Goal: Task Accomplishment & Management: Use online tool/utility

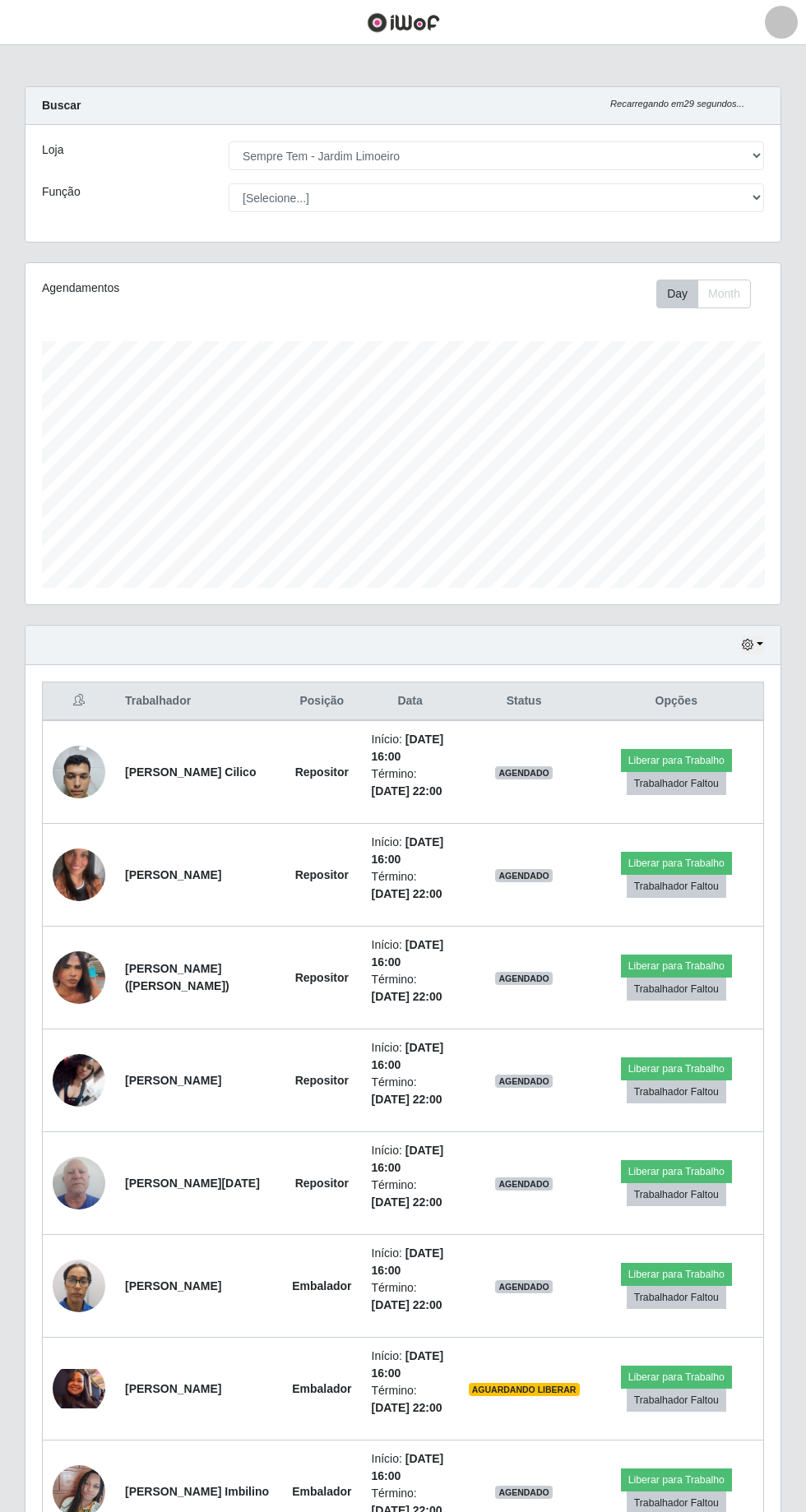
select select "508"
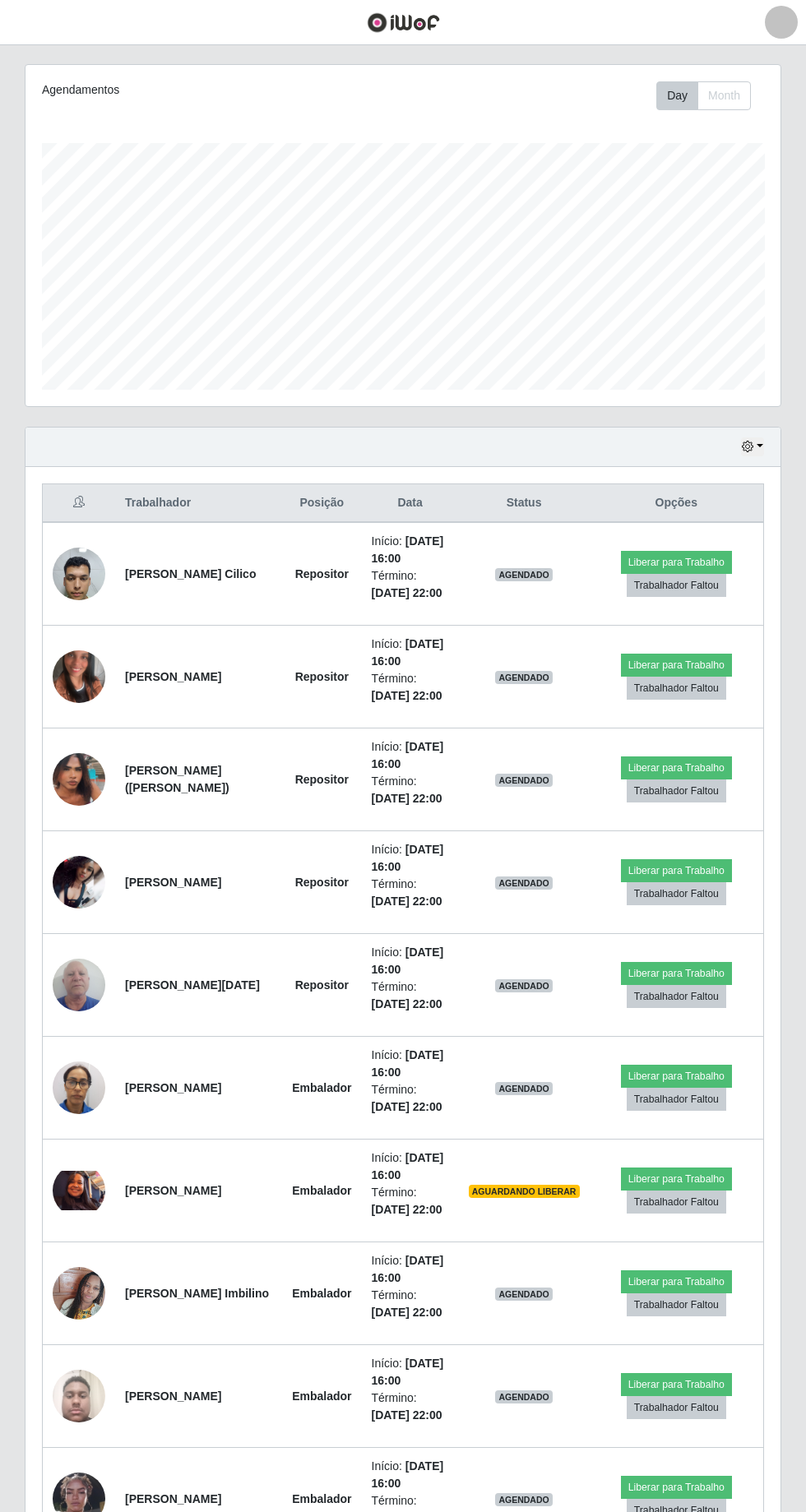
scroll to position [789, 0]
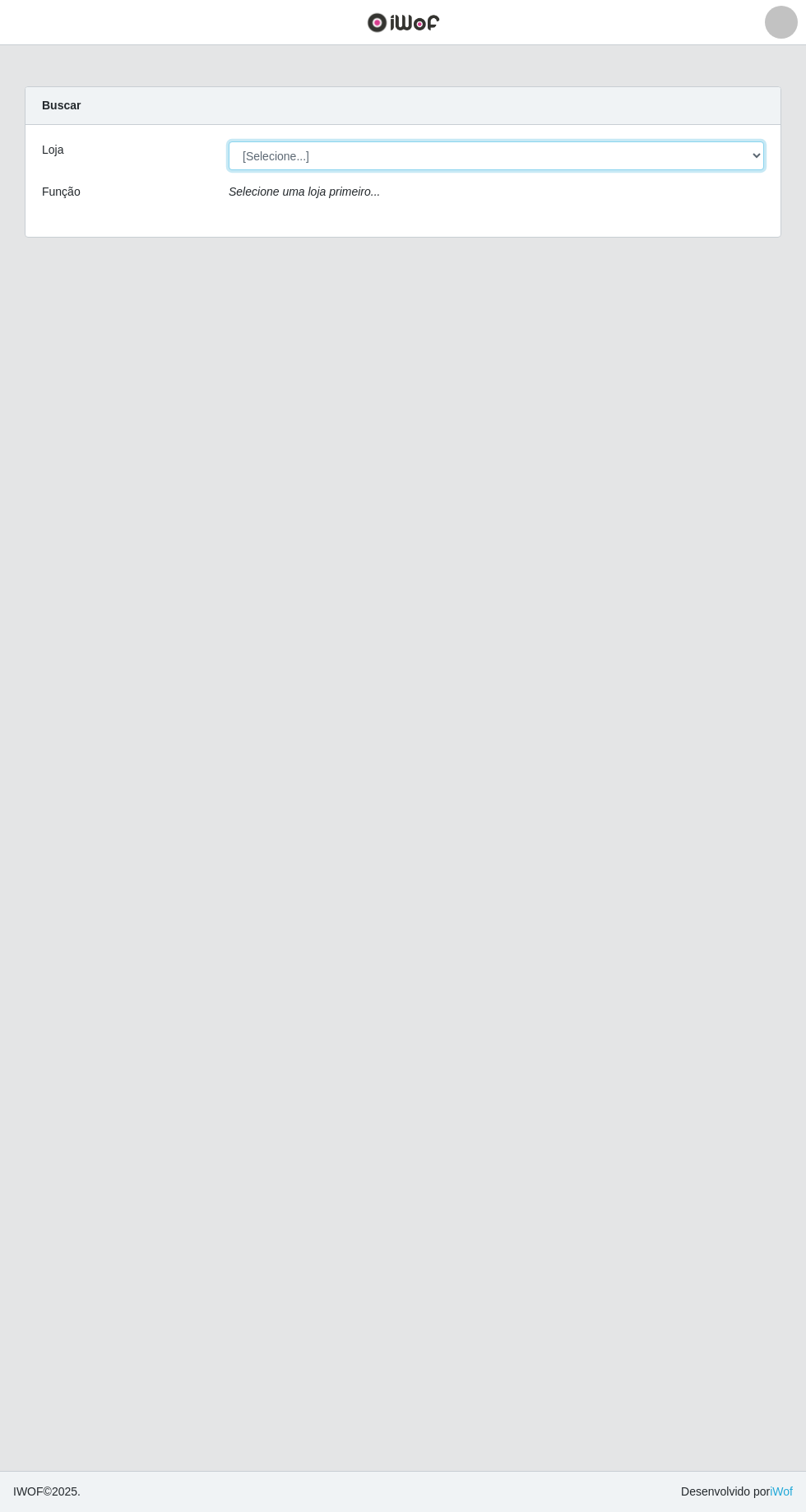
click at [761, 161] on select "[Selecione...] [GEOGRAPHIC_DATA] - [GEOGRAPHIC_DATA] - [GEOGRAPHIC_DATA] - [GEO…" at bounding box center [497, 155] width 535 height 29
select select "508"
click at [229, 141] on select "[Selecione...] [GEOGRAPHIC_DATA] - [GEOGRAPHIC_DATA] - [GEOGRAPHIC_DATA] - [GEO…" at bounding box center [497, 155] width 535 height 29
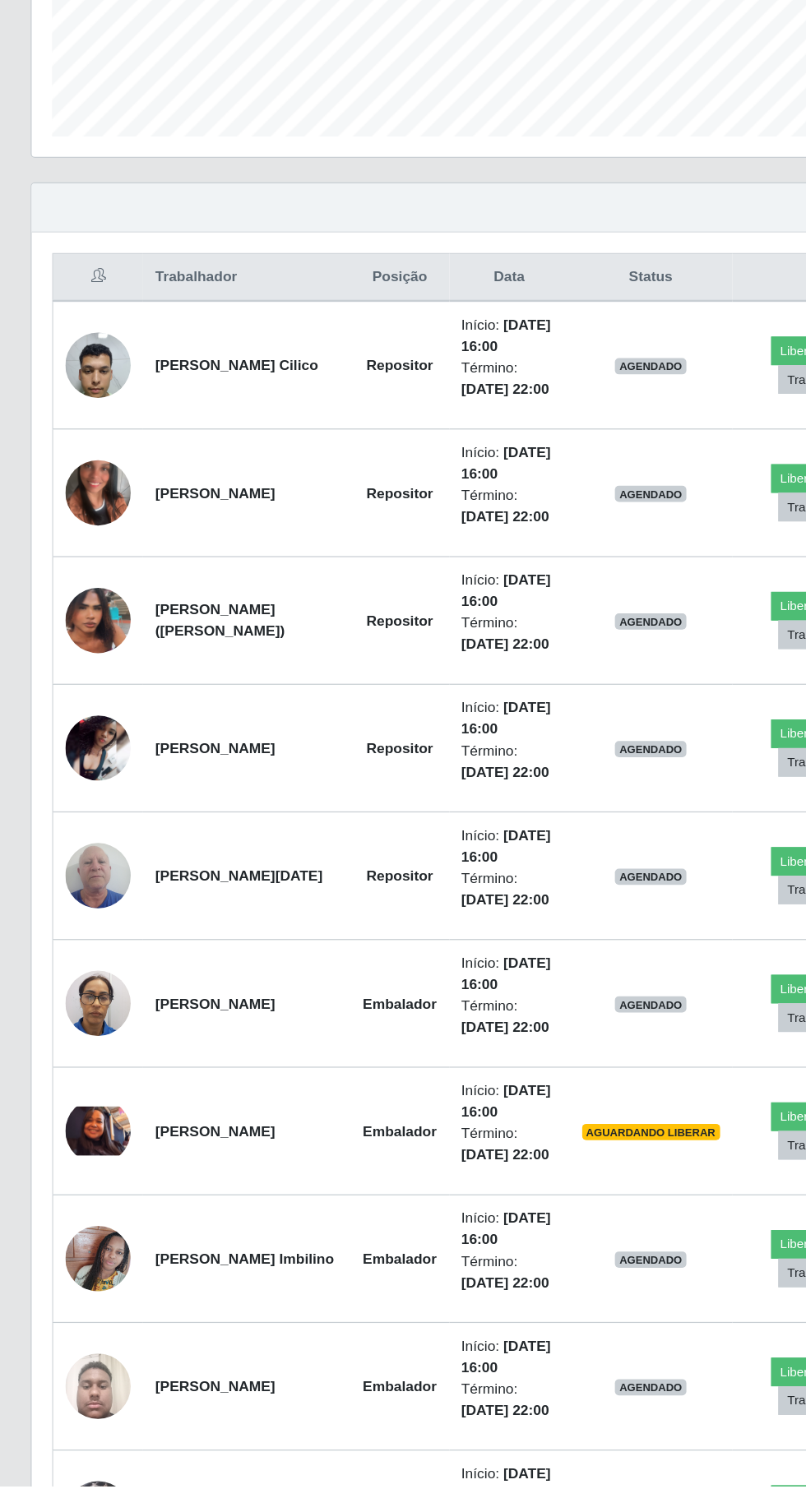
scroll to position [163, 0]
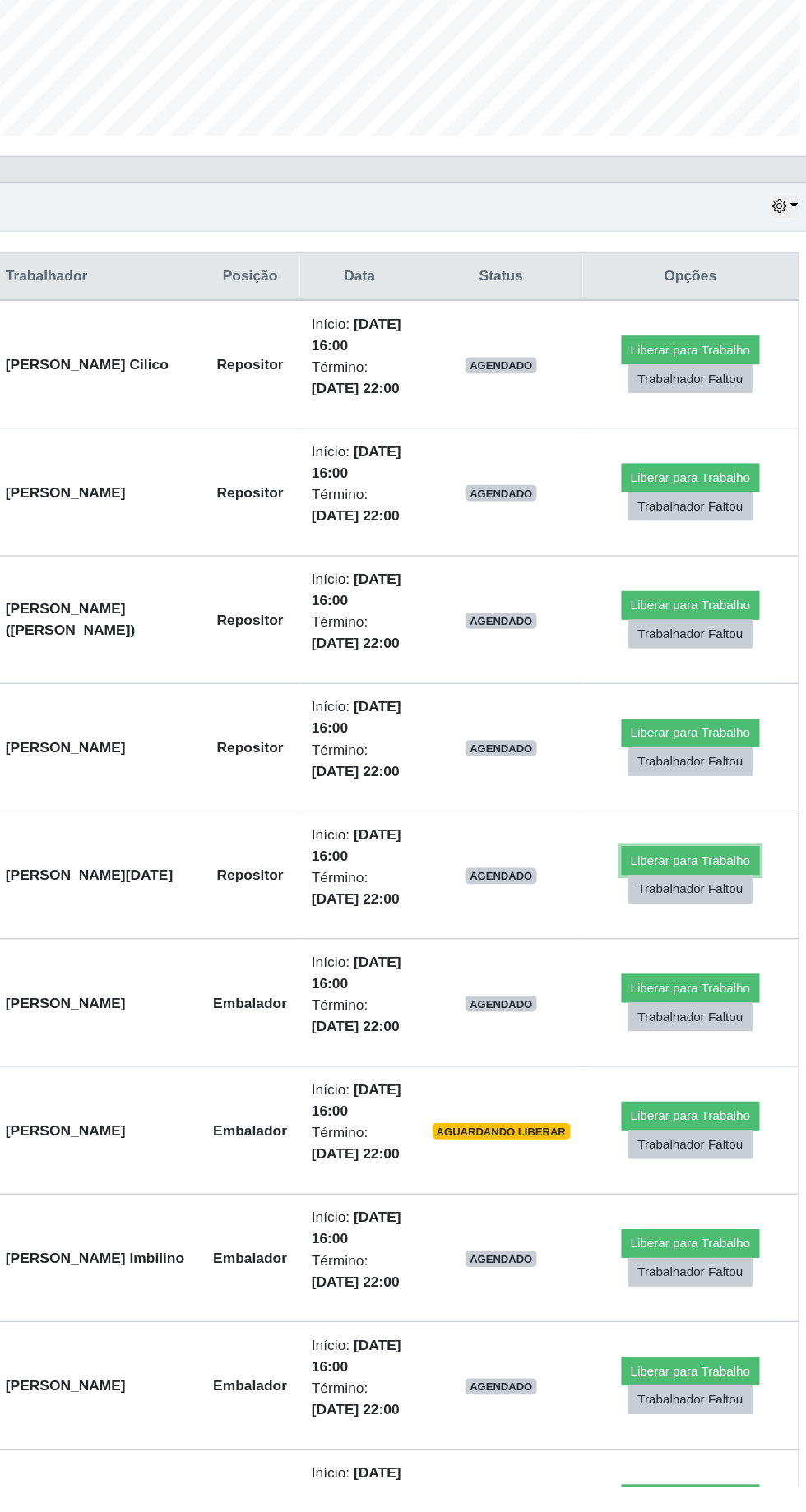
click at [691, 1020] on button "Liberar para Trabalho" at bounding box center [677, 1008] width 111 height 23
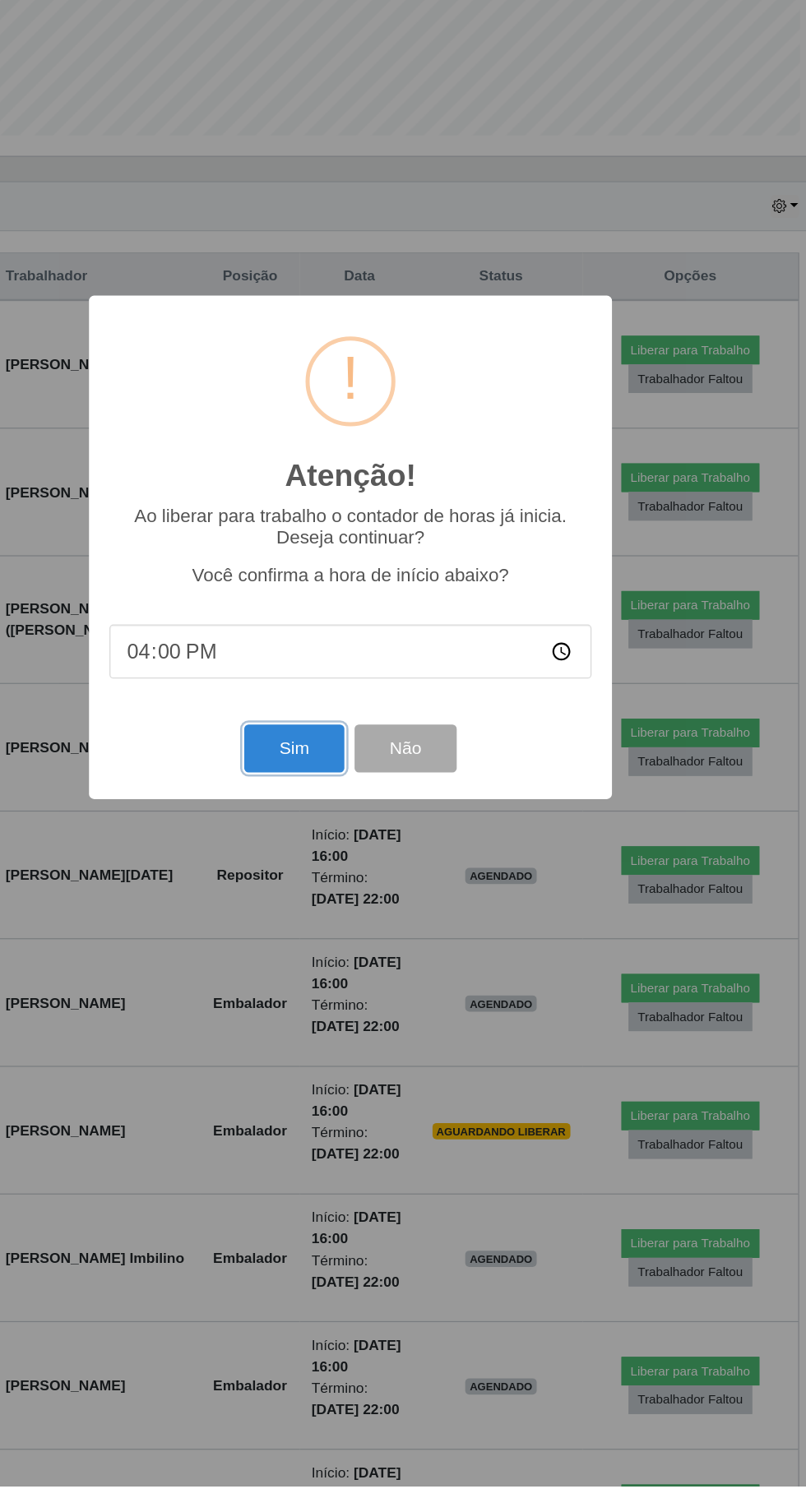
click at [357, 937] on button "Sim" at bounding box center [357, 917] width 80 height 39
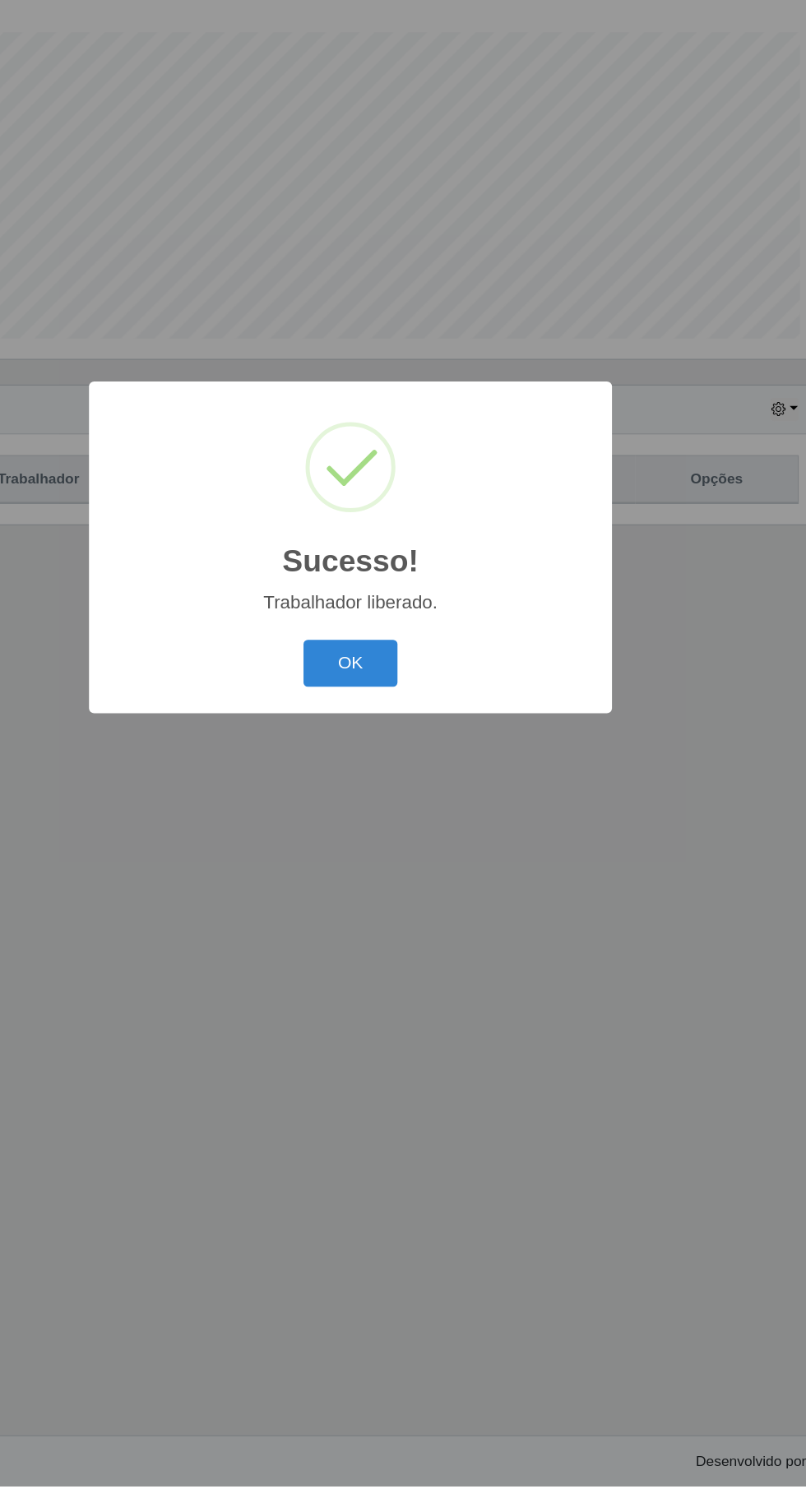
scroll to position [0, 0]
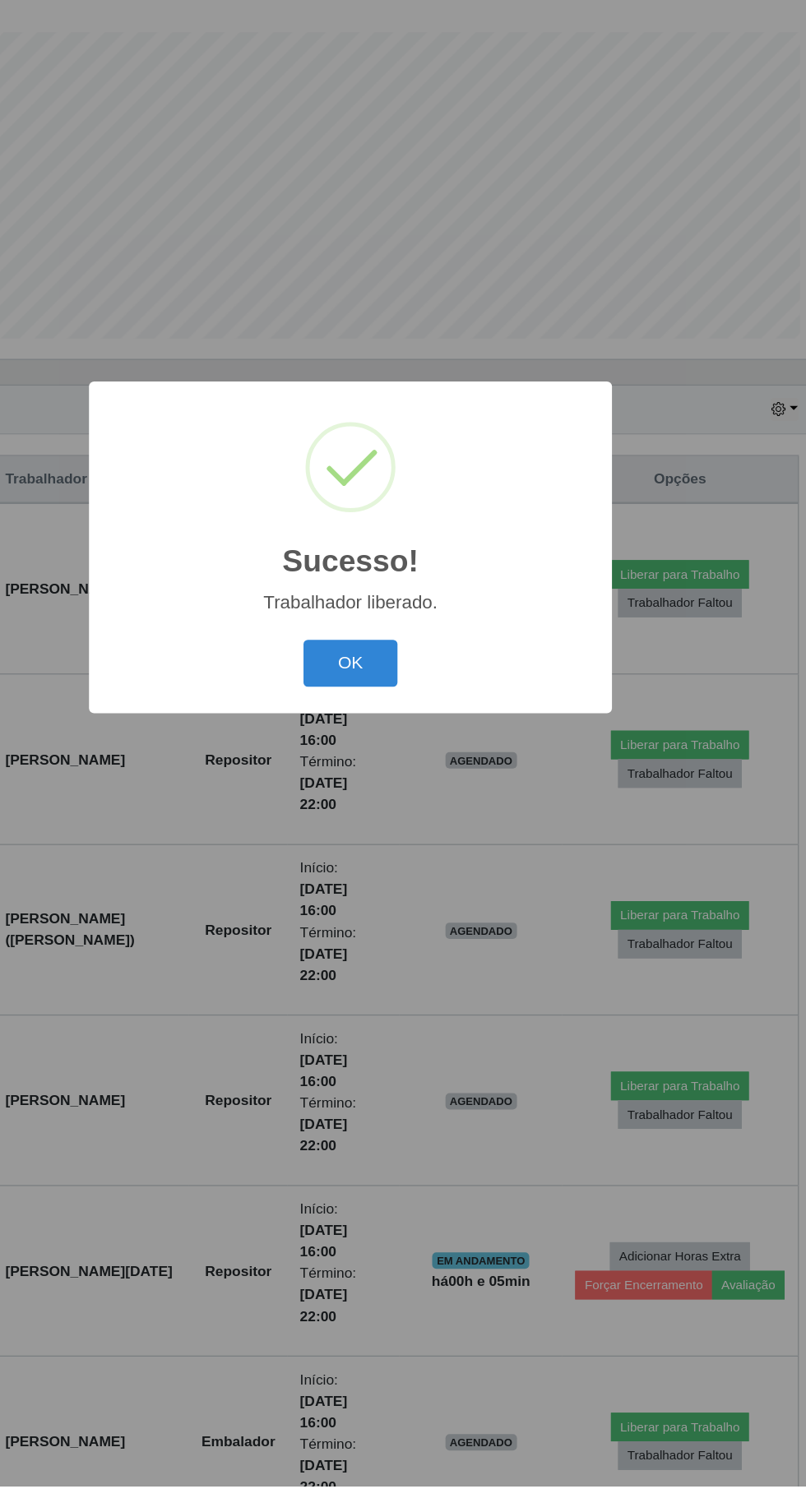
click at [402, 868] on button "OK" at bounding box center [403, 850] width 77 height 39
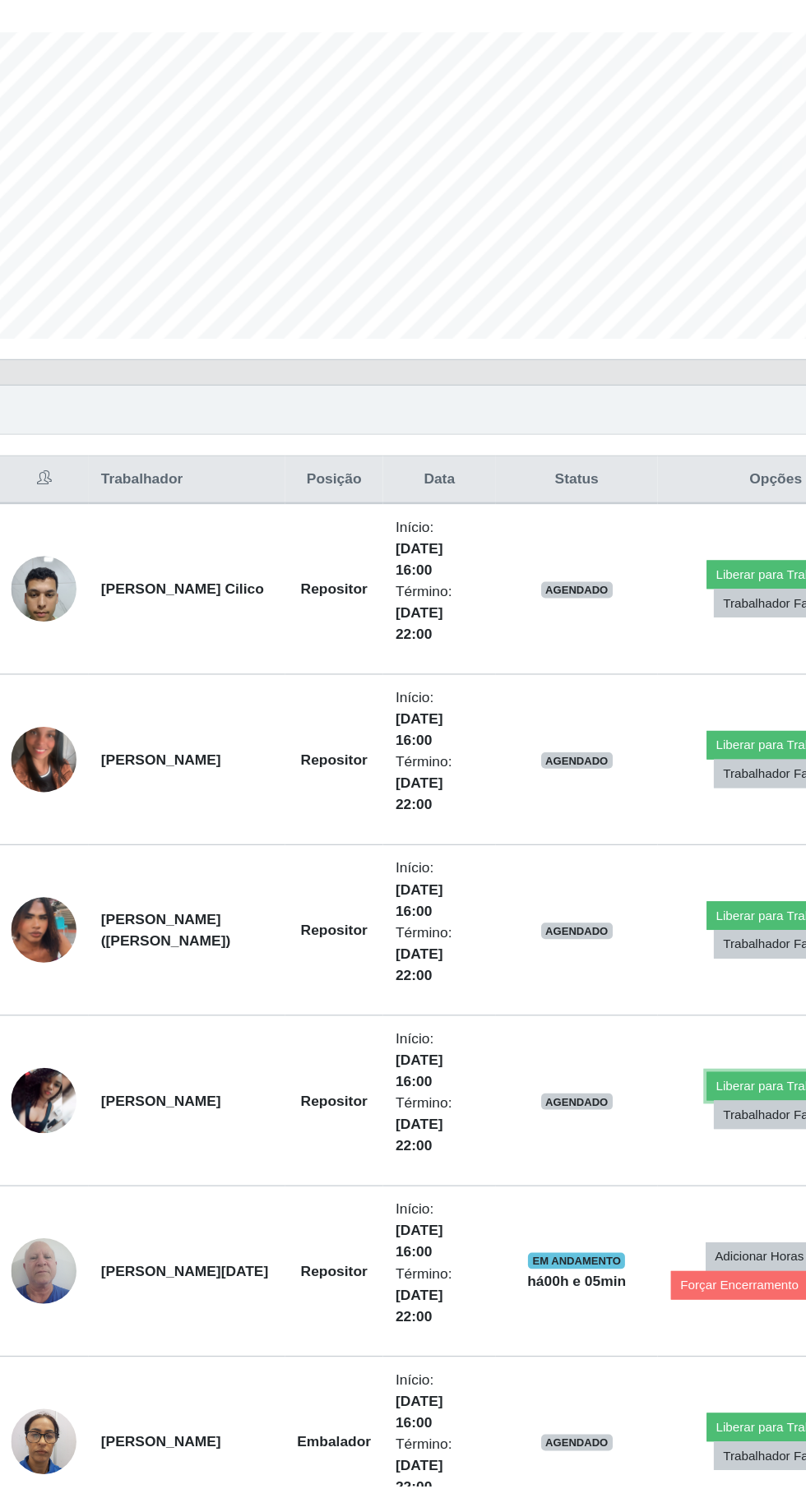
click at [655, 1182] on button "Liberar para Trabalho" at bounding box center [669, 1189] width 111 height 23
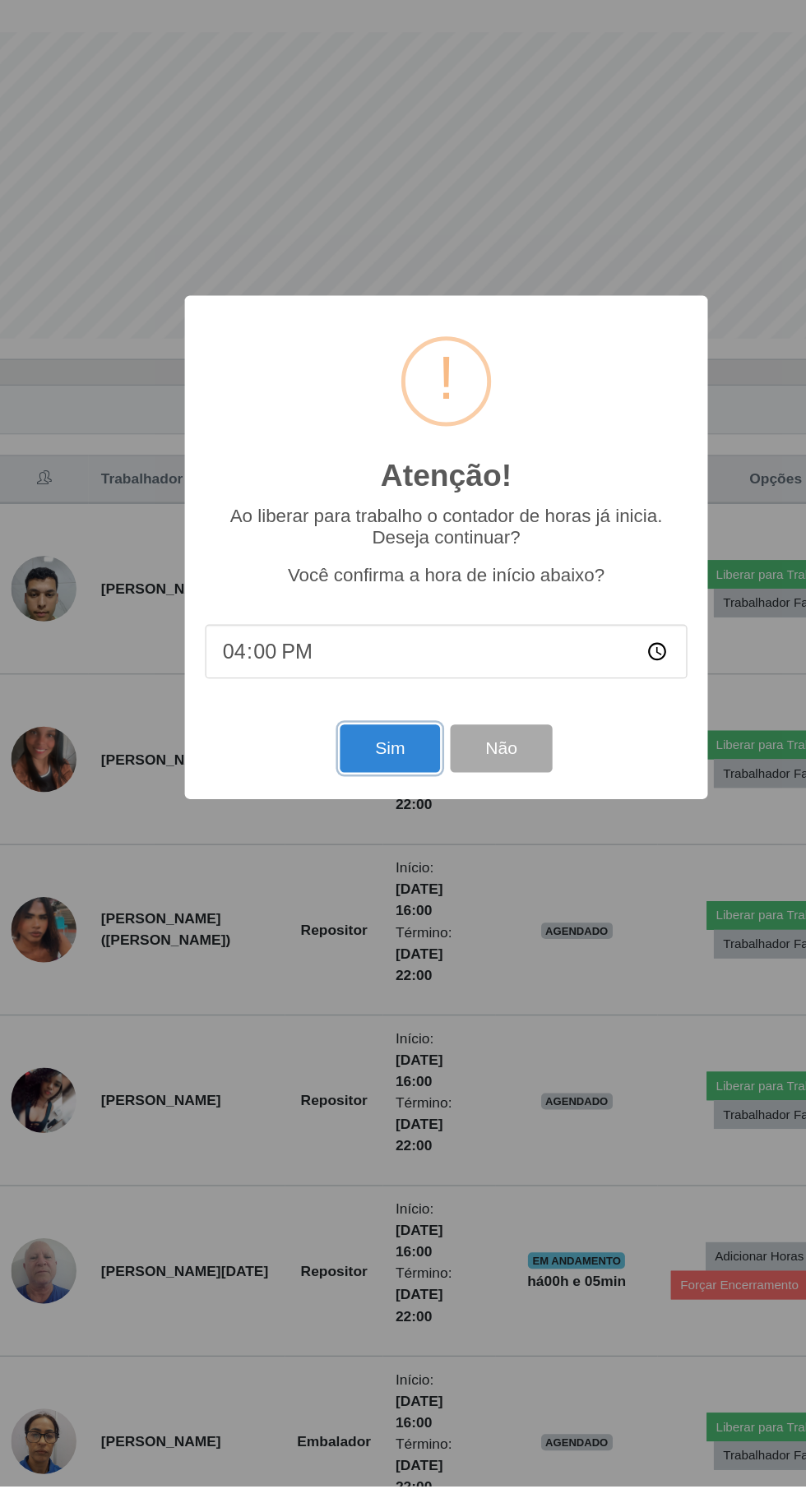
click at [360, 937] on button "Sim" at bounding box center [357, 917] width 80 height 39
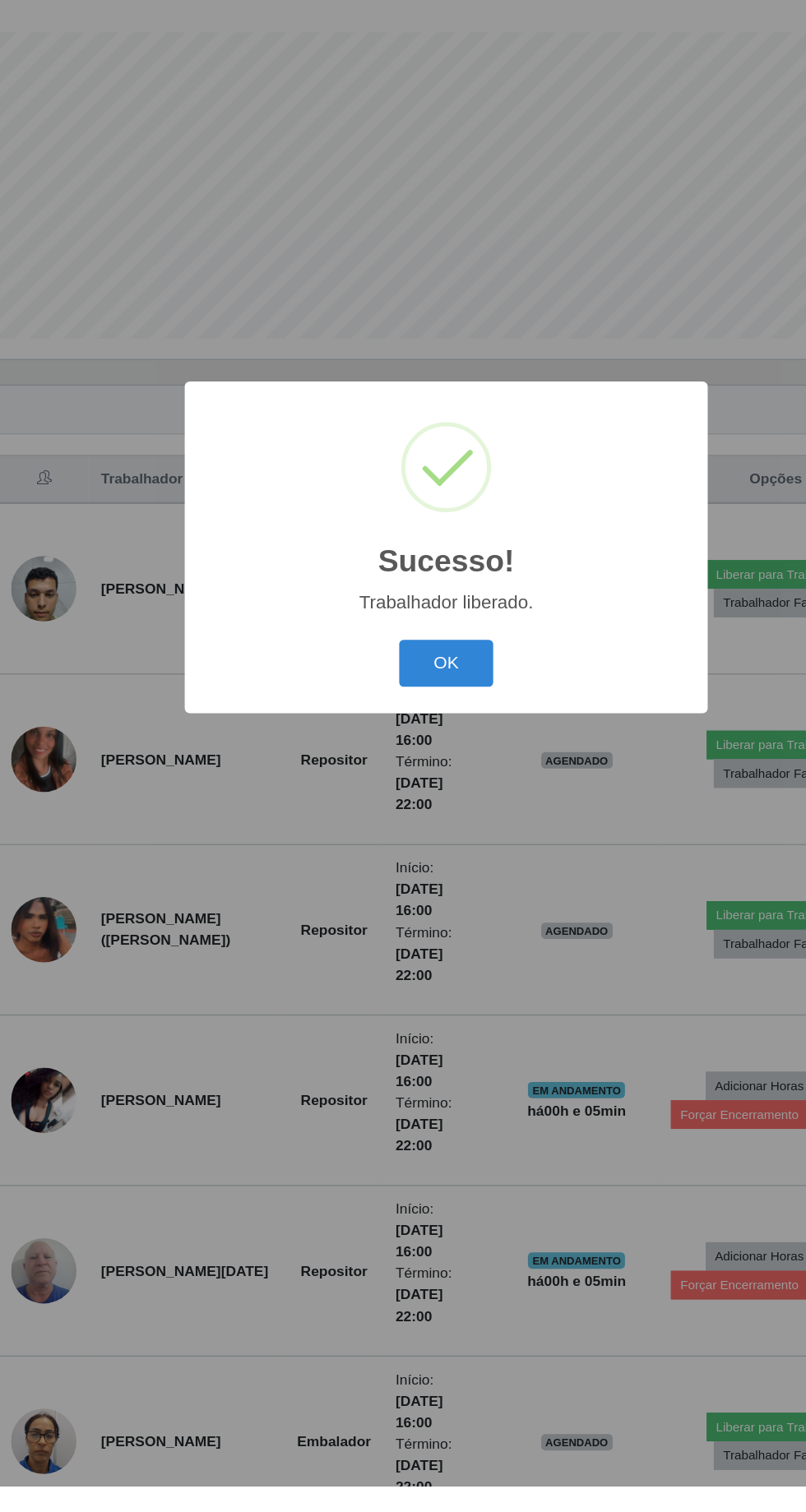
click at [420, 868] on button "OK" at bounding box center [403, 850] width 77 height 39
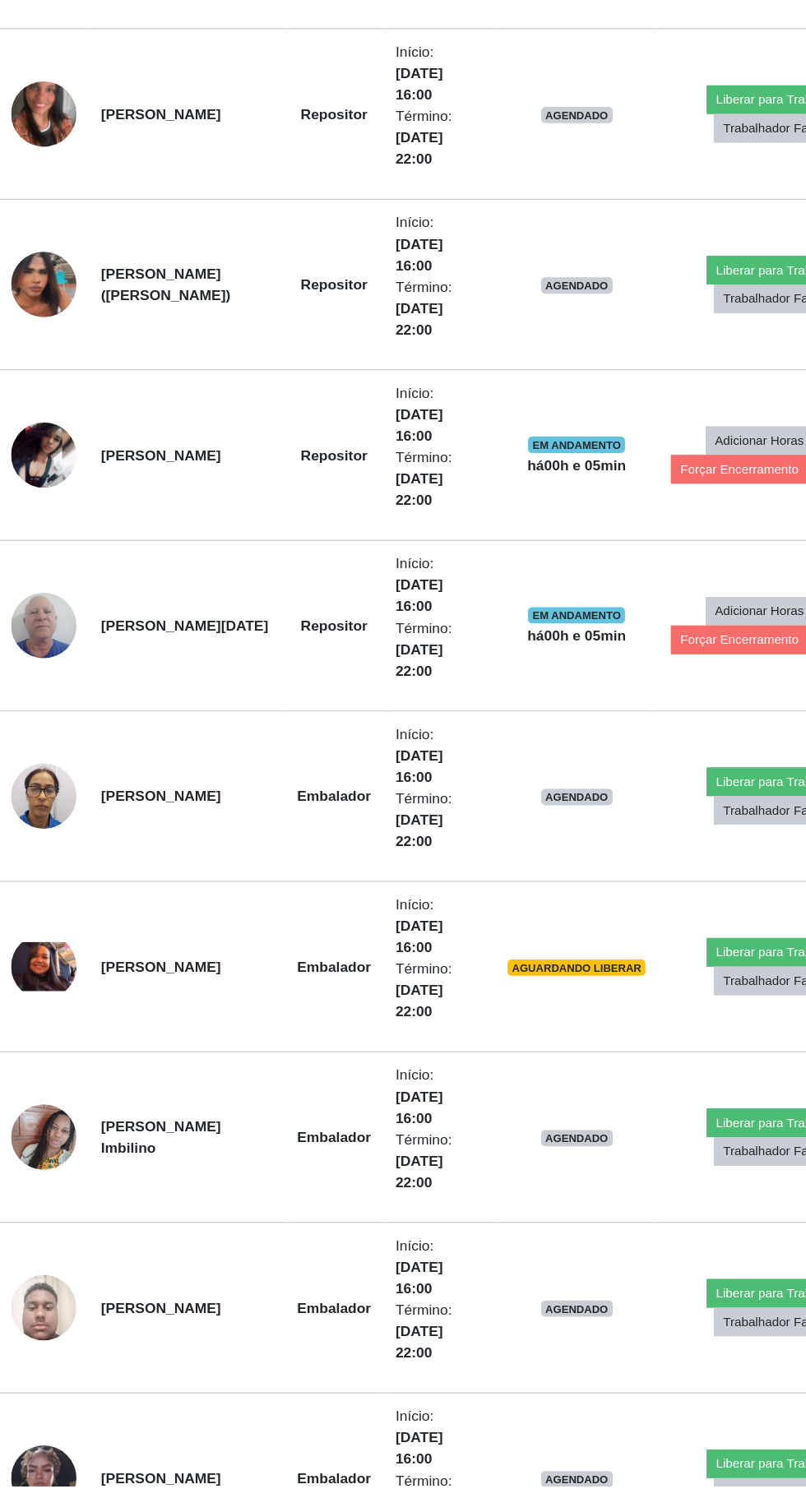
scroll to position [543, 0]
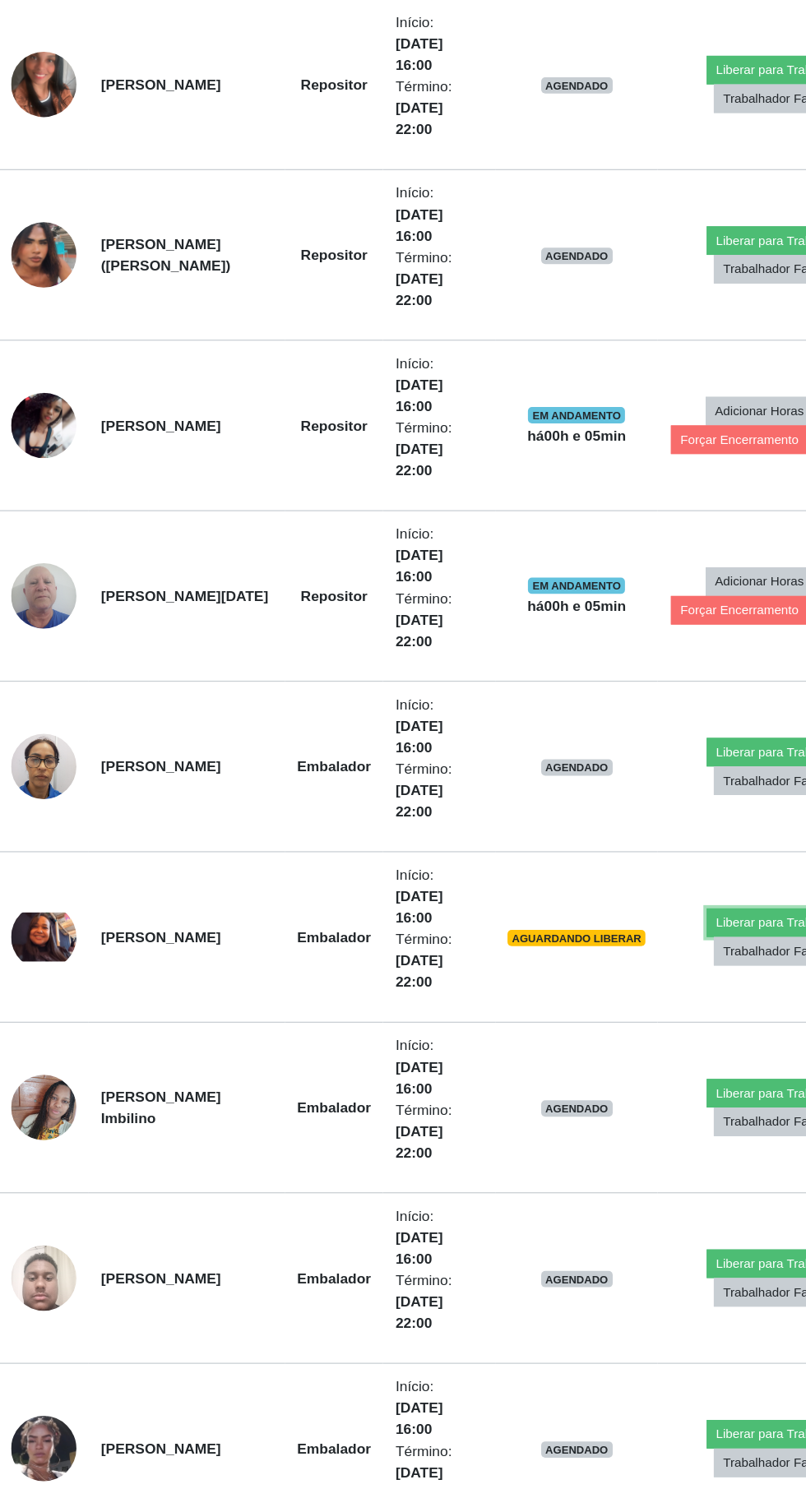
click at [659, 1048] on button "Liberar para Trabalho" at bounding box center [669, 1057] width 111 height 23
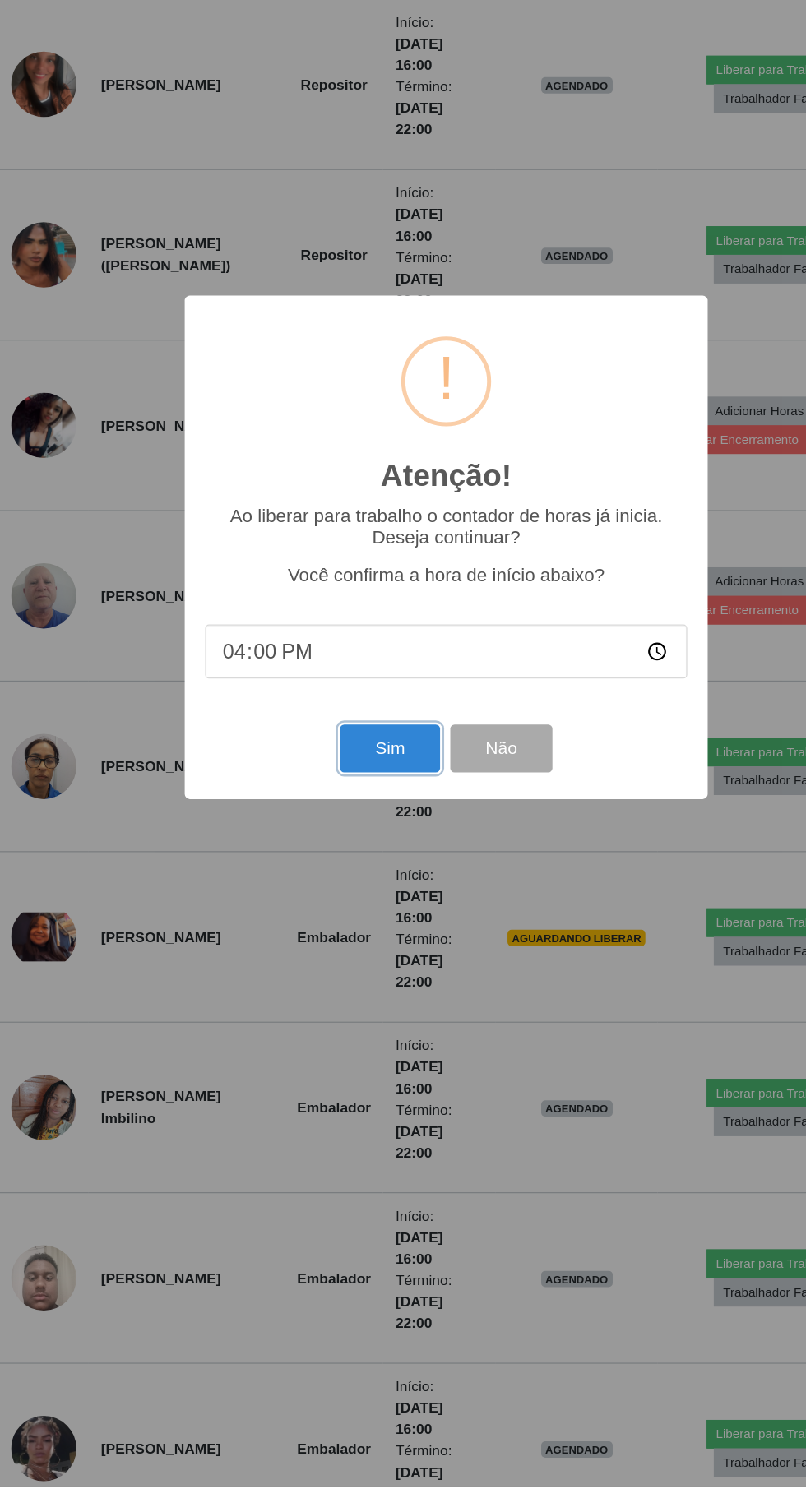
click at [357, 937] on button "Sim" at bounding box center [357, 917] width 80 height 39
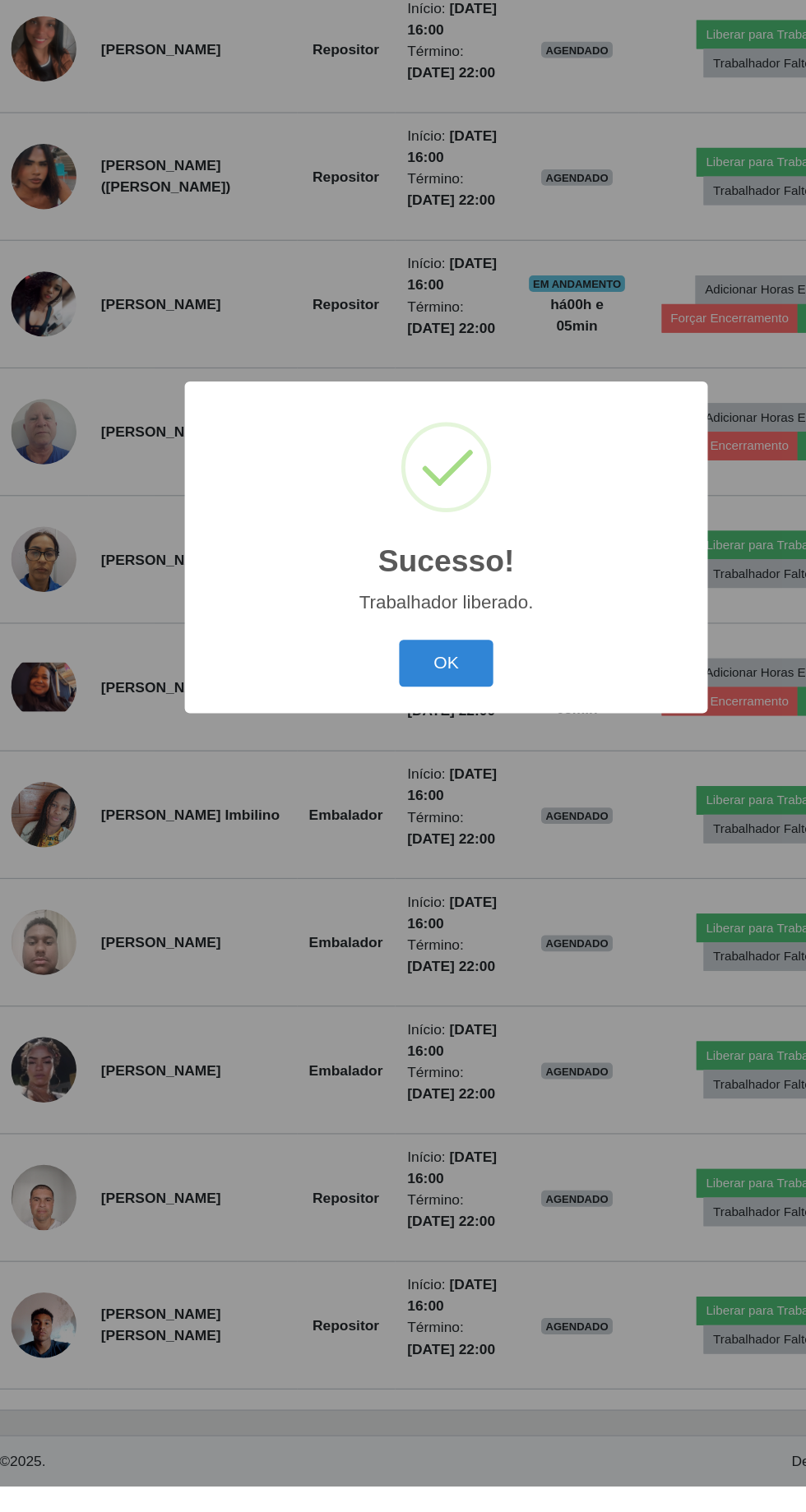
scroll to position [0, 0]
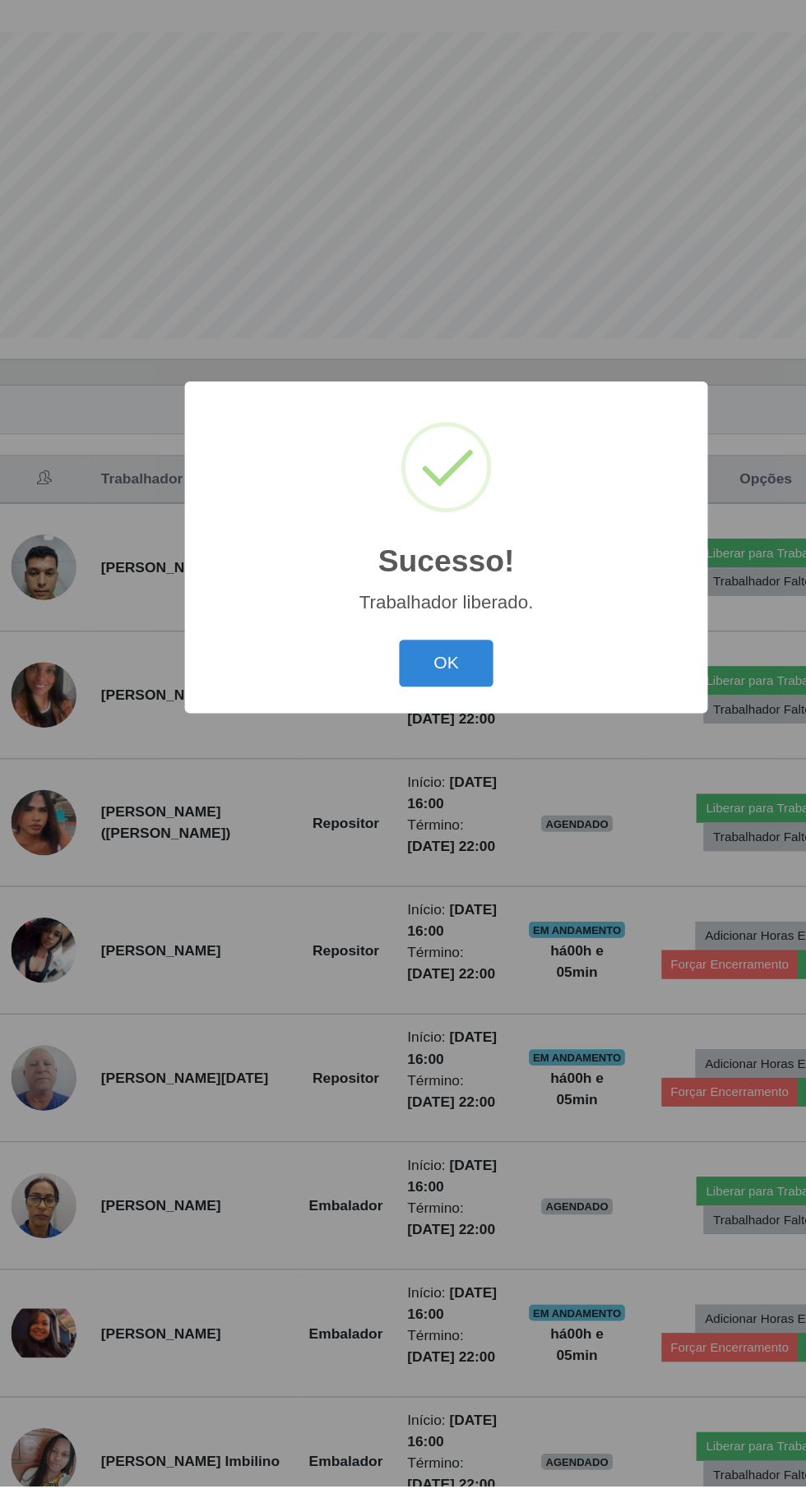
click at [360, 963] on div "Sucesso! × Trabalhador liberado. OK Cancel" at bounding box center [403, 756] width 806 height 1512
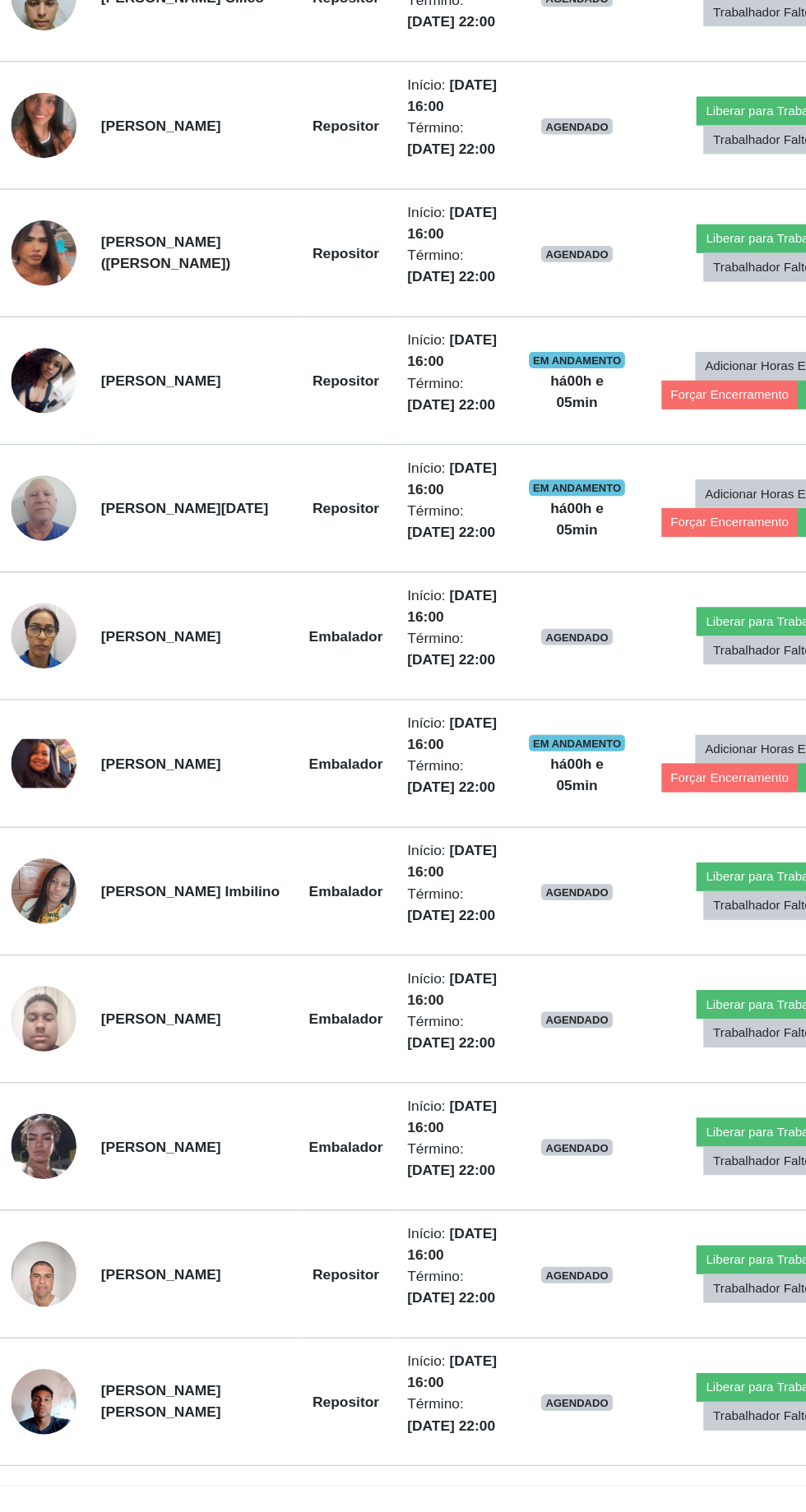
scroll to position [506, 0]
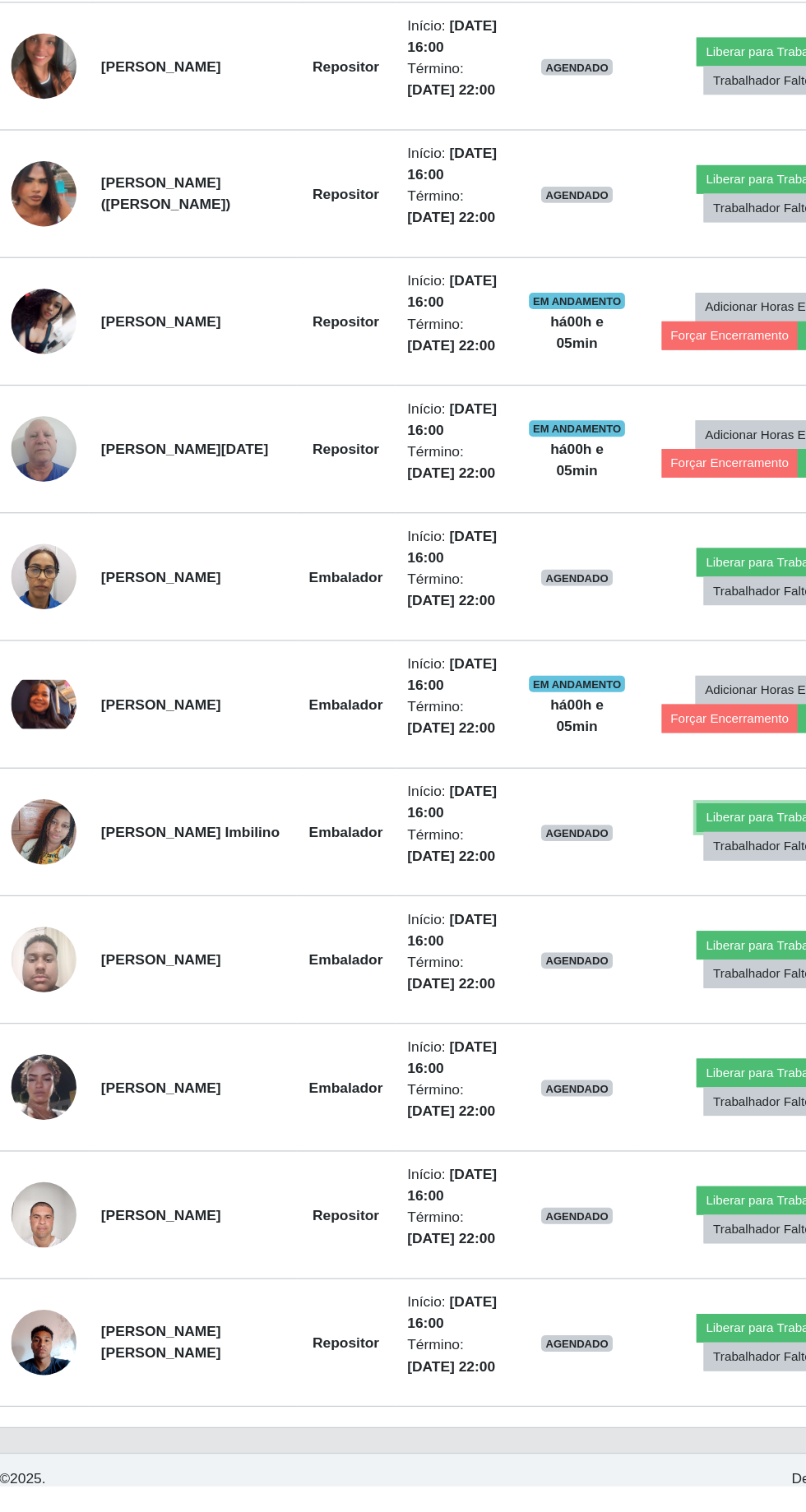
click at [656, 985] on button "Liberar para Trabalho" at bounding box center [660, 973] width 111 height 23
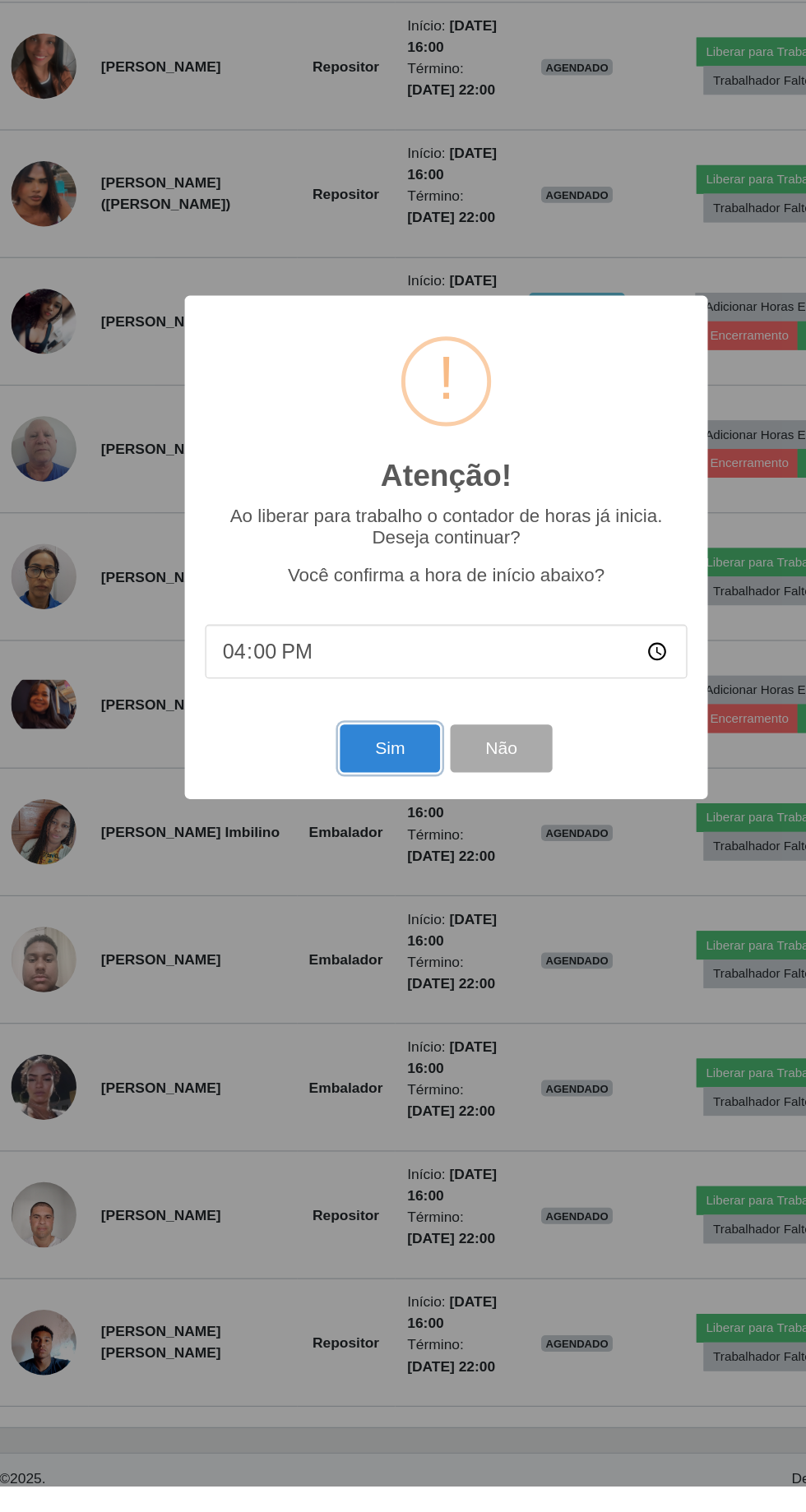
click at [369, 937] on button "Sim" at bounding box center [357, 917] width 80 height 39
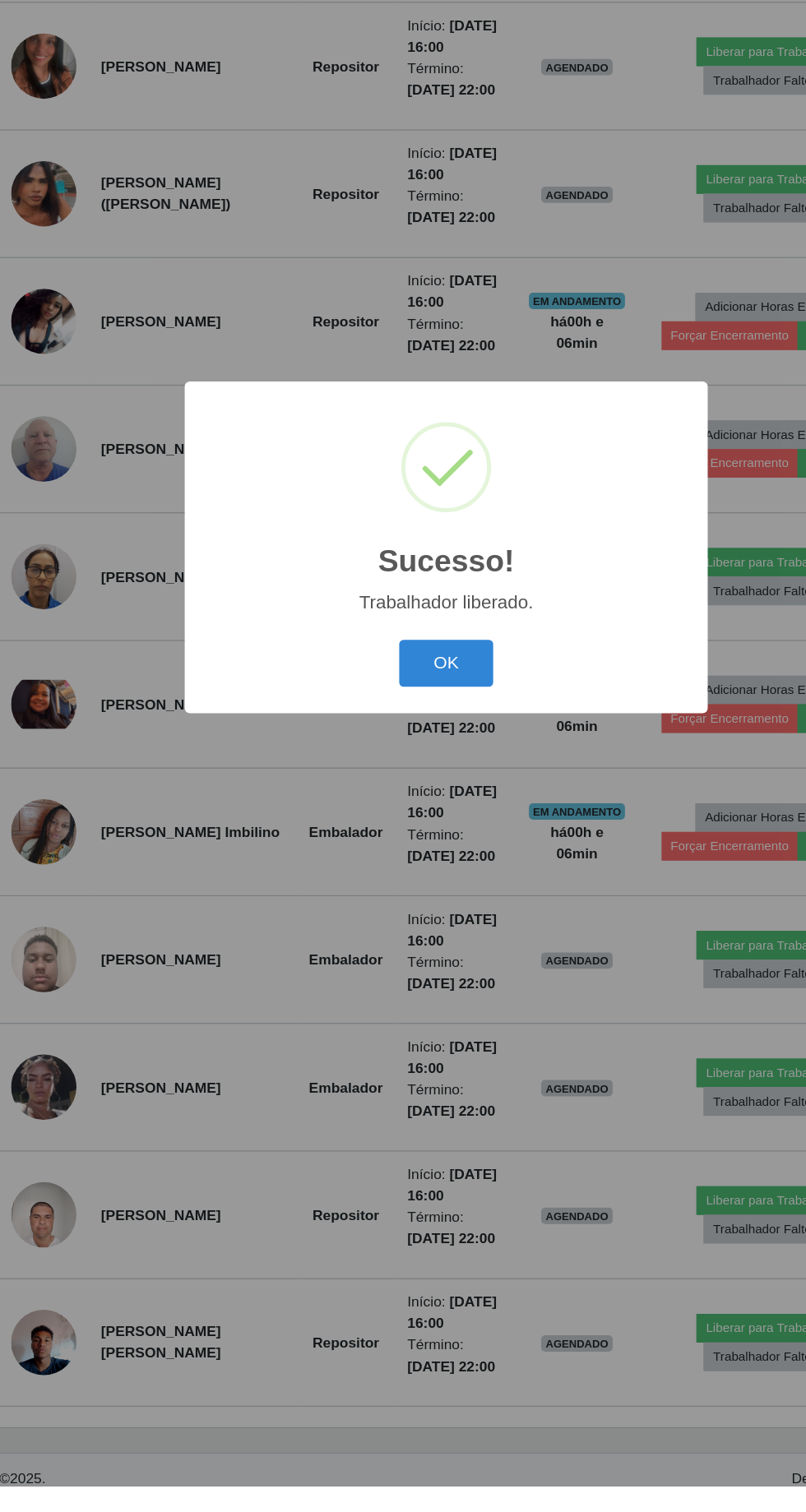
scroll to position [0, 0]
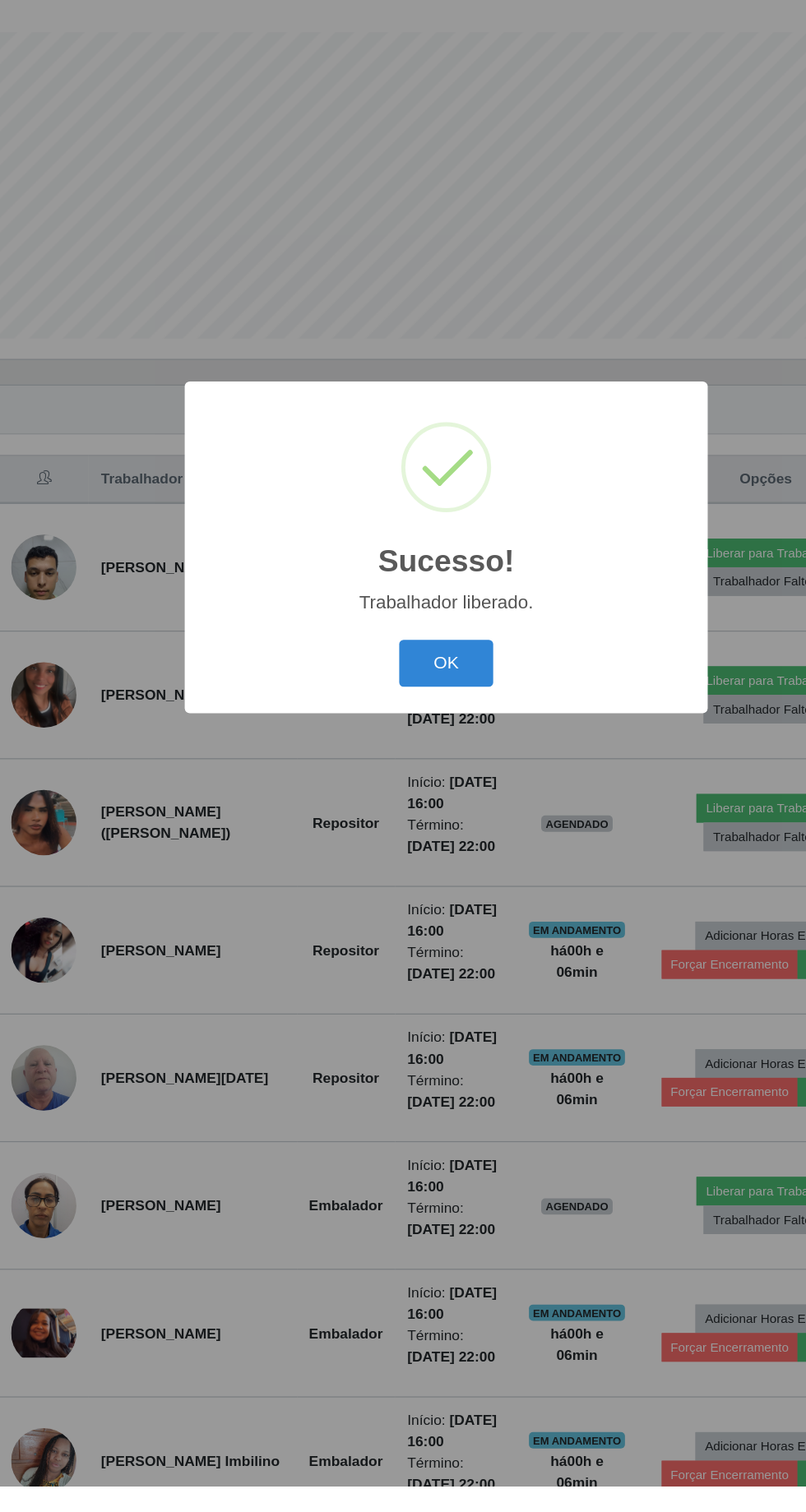
click at [419, 868] on button "OK" at bounding box center [403, 850] width 77 height 39
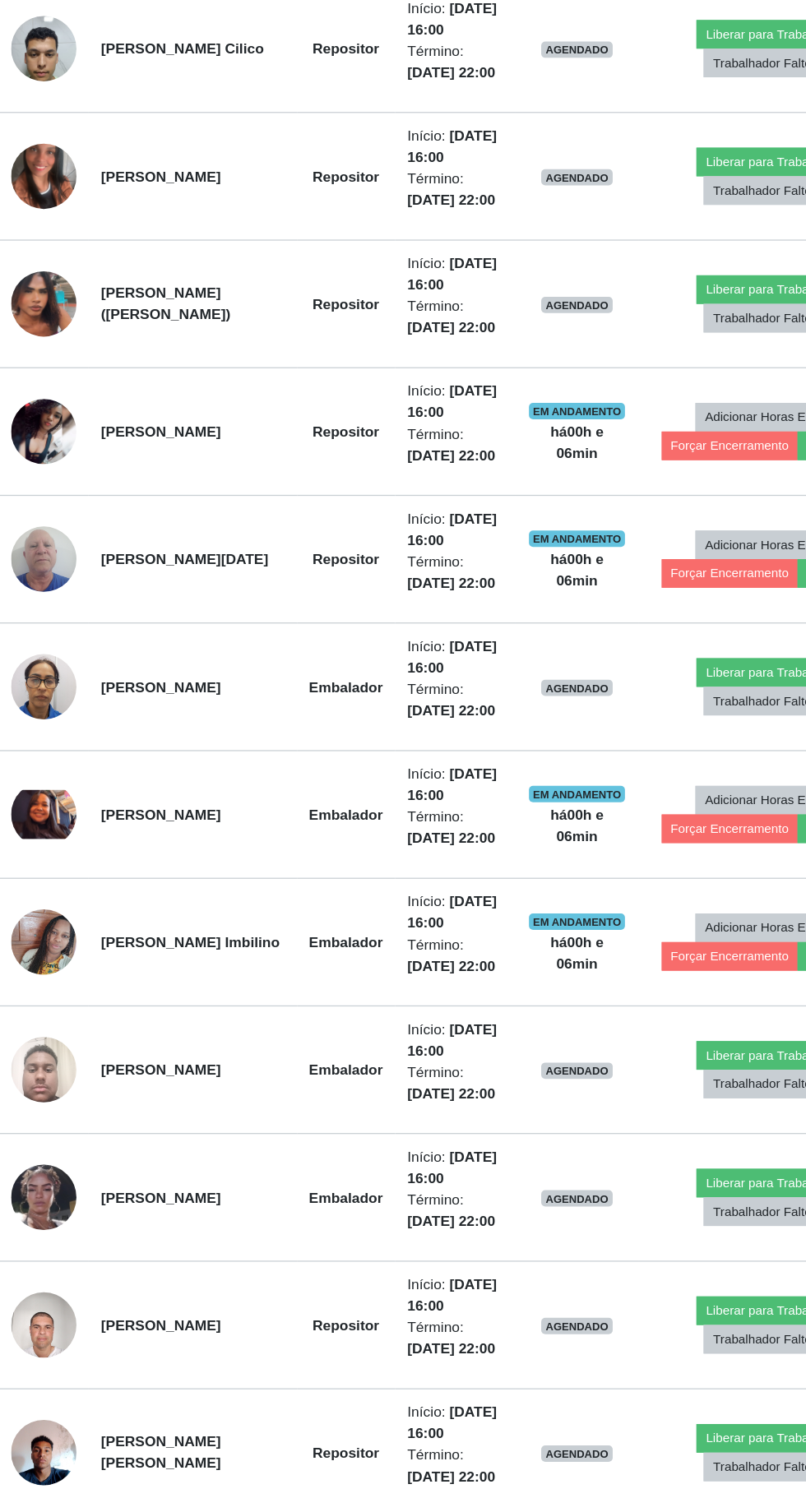
scroll to position [626, 0]
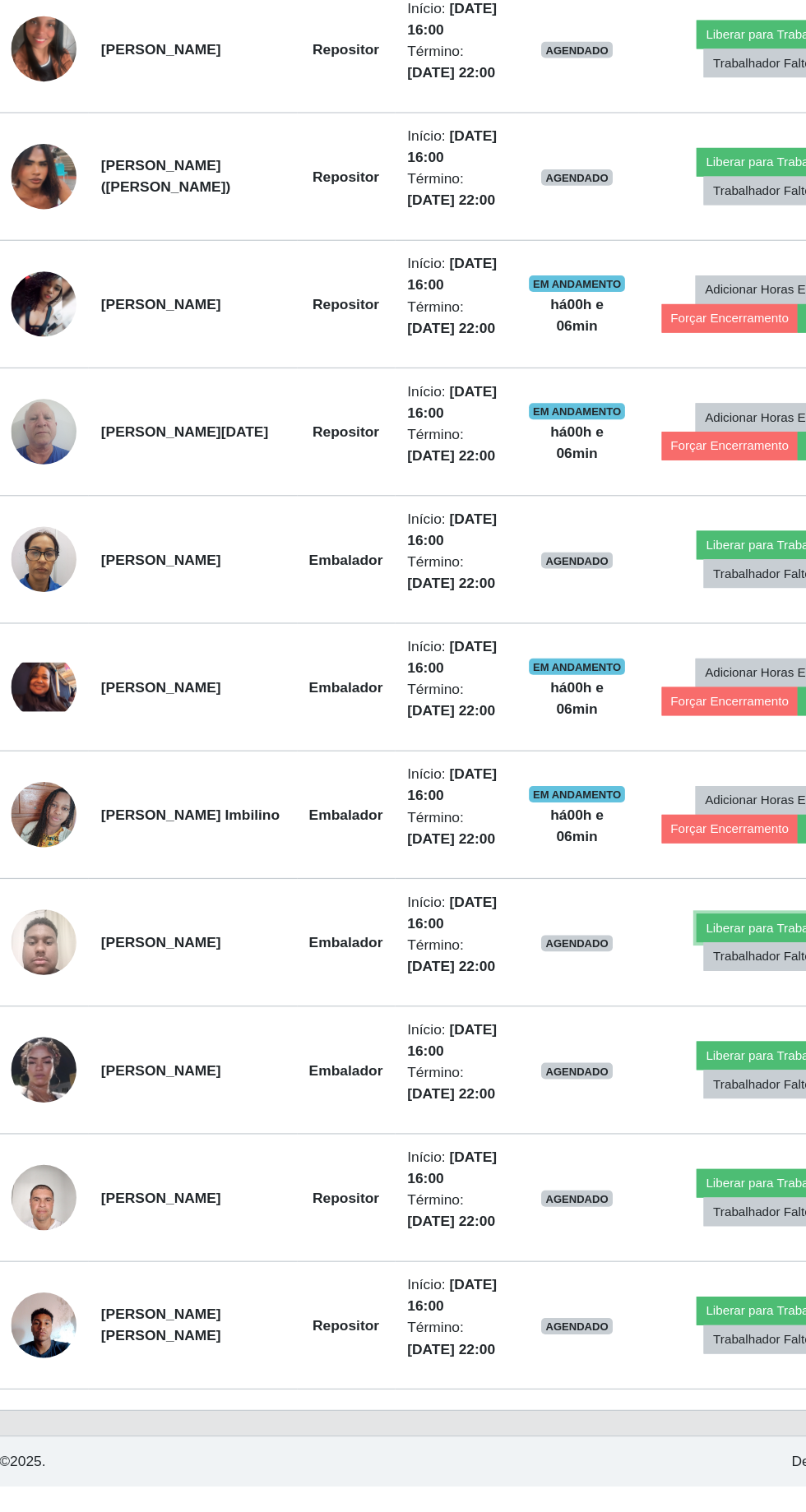
click at [656, 1073] on button "Liberar para Trabalho" at bounding box center [660, 1061] width 111 height 23
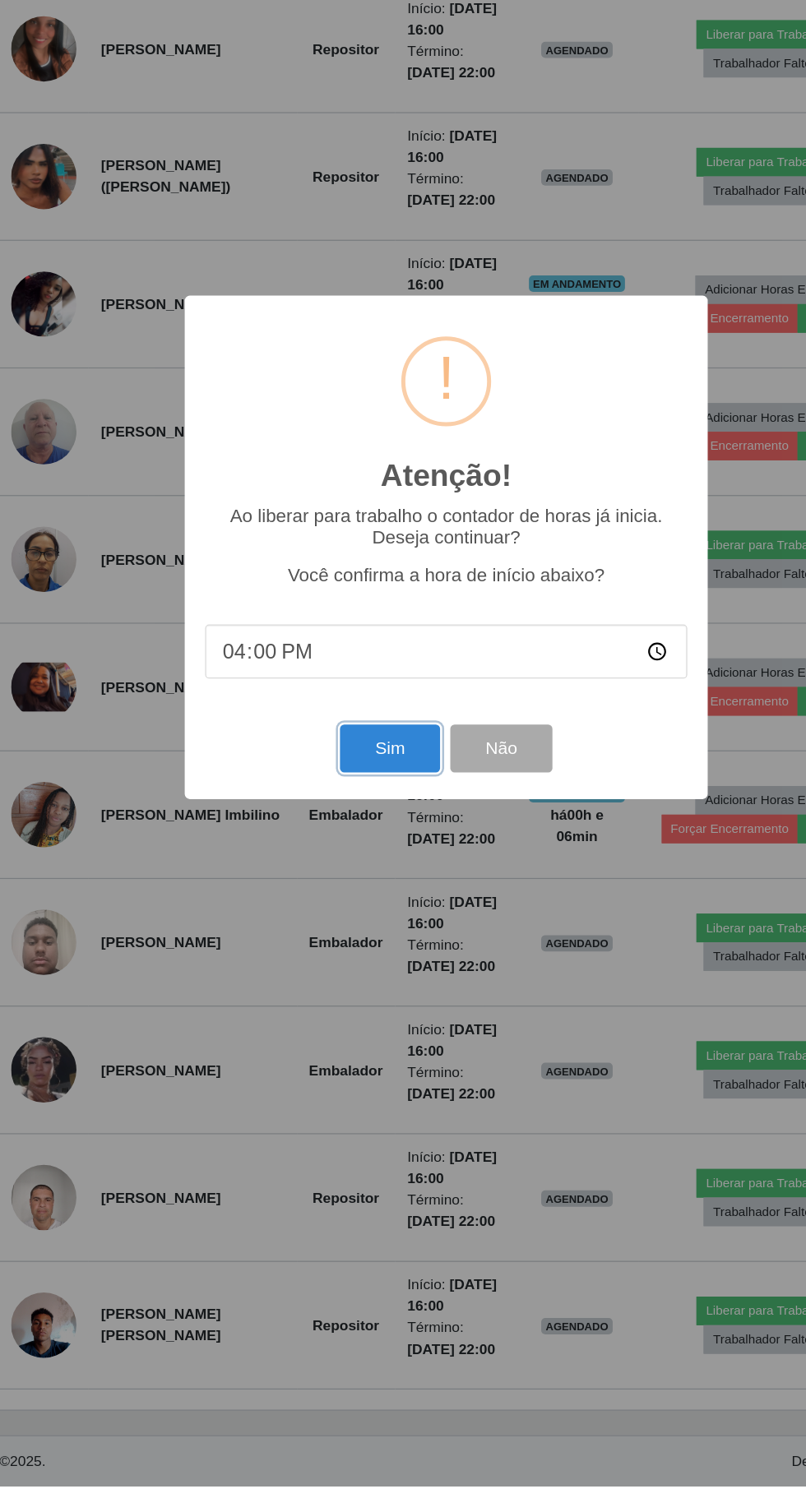
click at [370, 937] on button "Sim" at bounding box center [357, 917] width 80 height 39
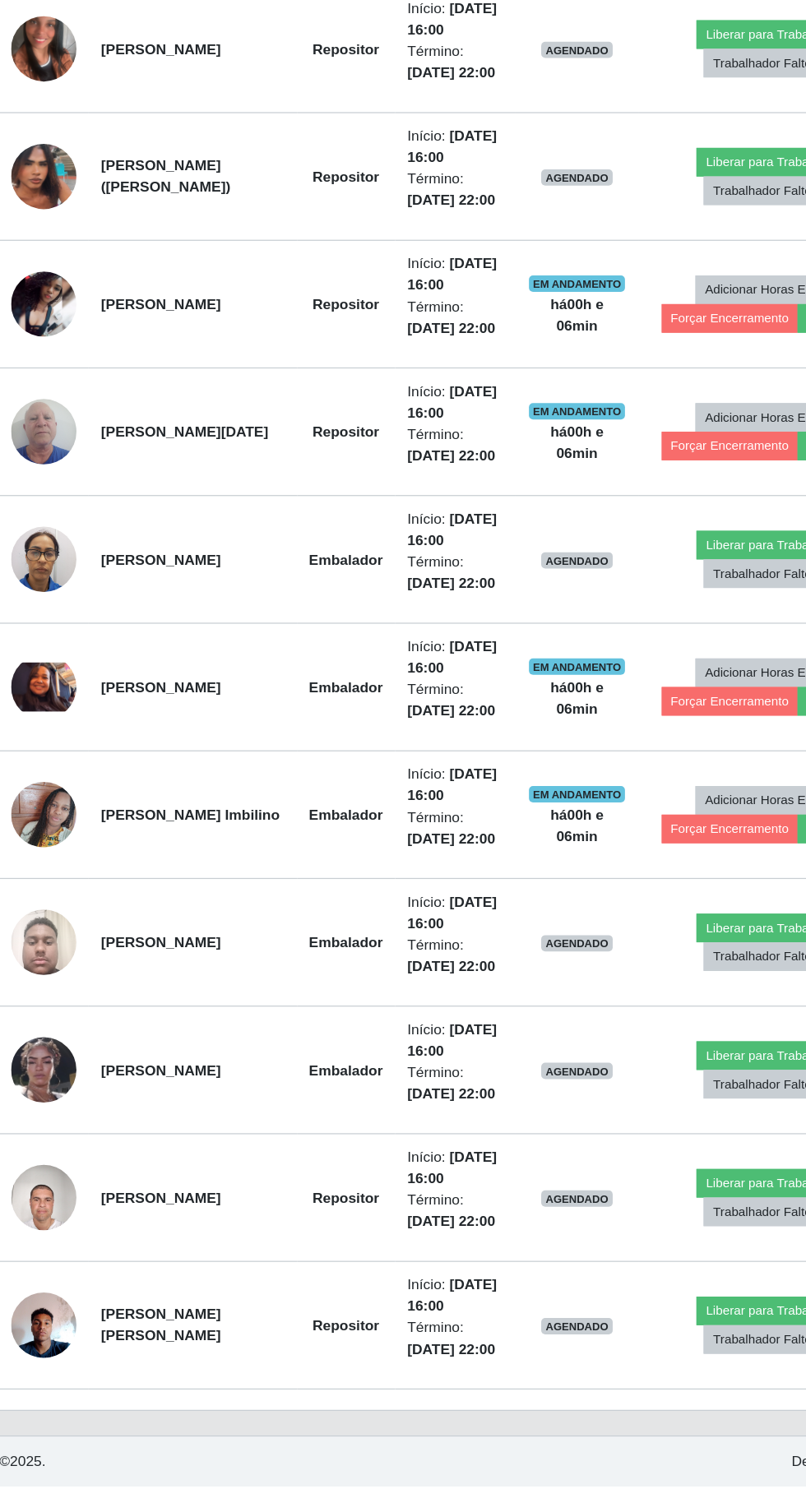
scroll to position [0, 0]
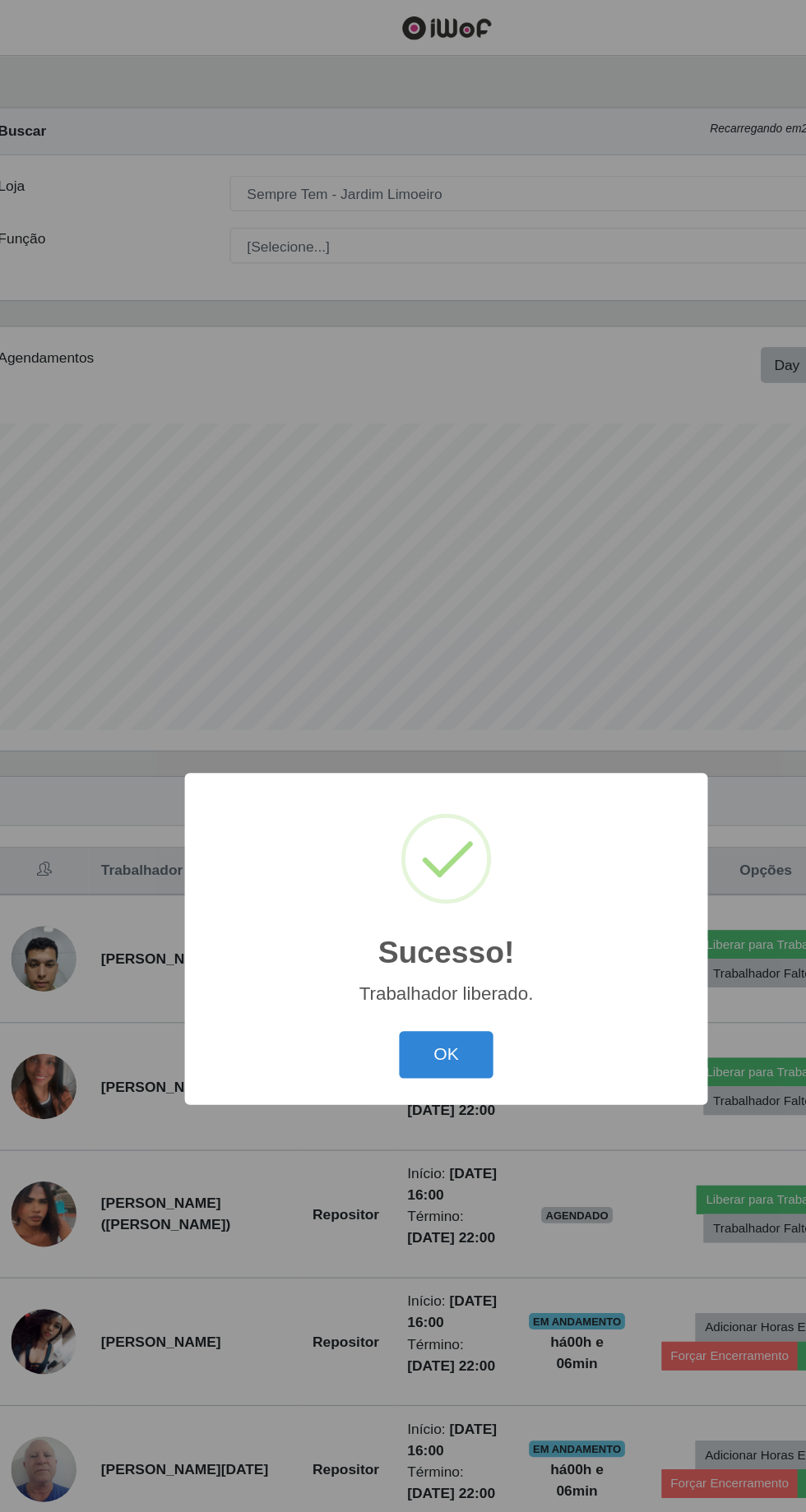
click at [416, 868] on button "OK" at bounding box center [403, 850] width 77 height 39
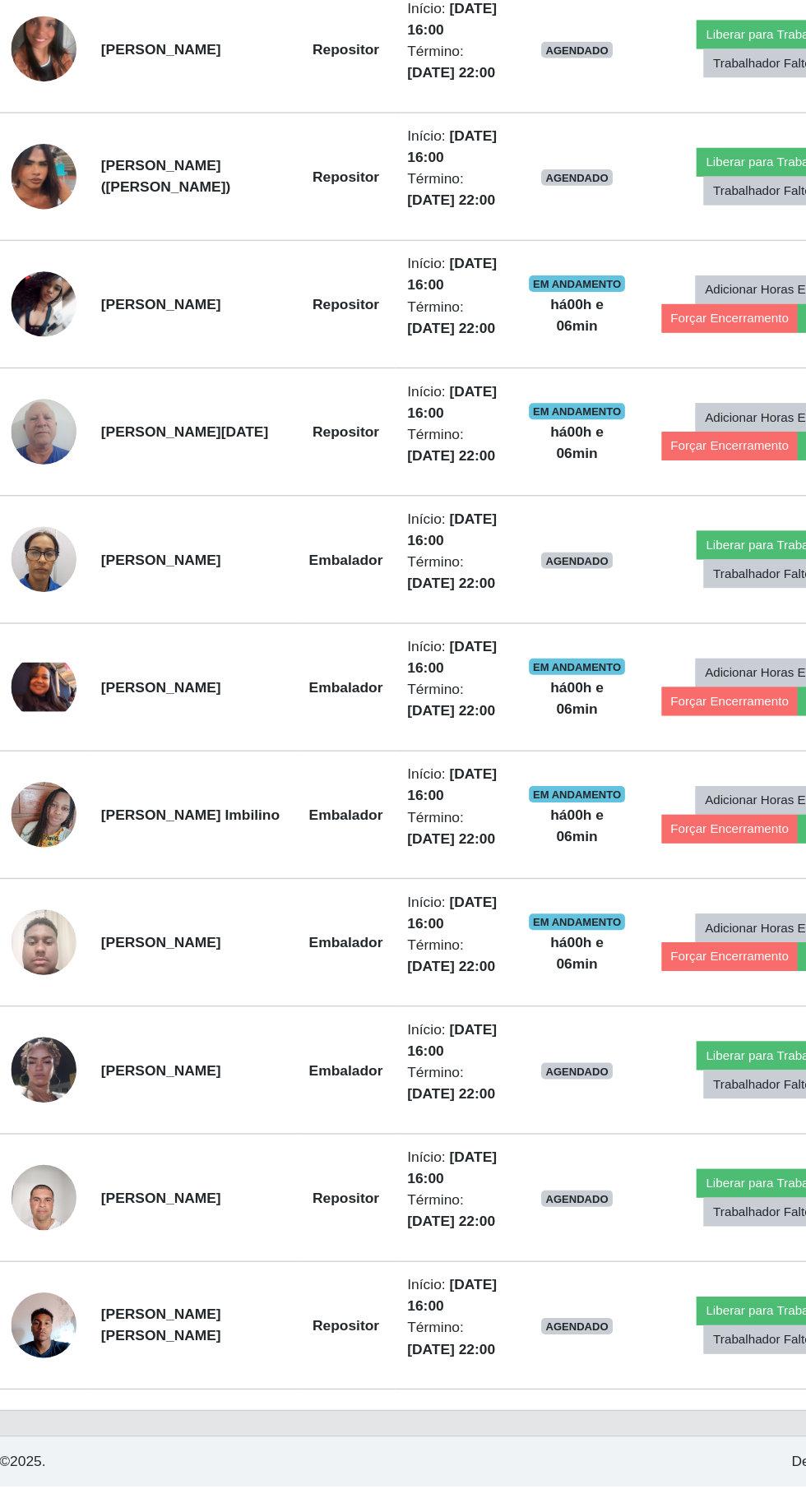
scroll to position [816, 0]
click at [660, 1382] on button "Liberar para Trabalho" at bounding box center [660, 1370] width 111 height 23
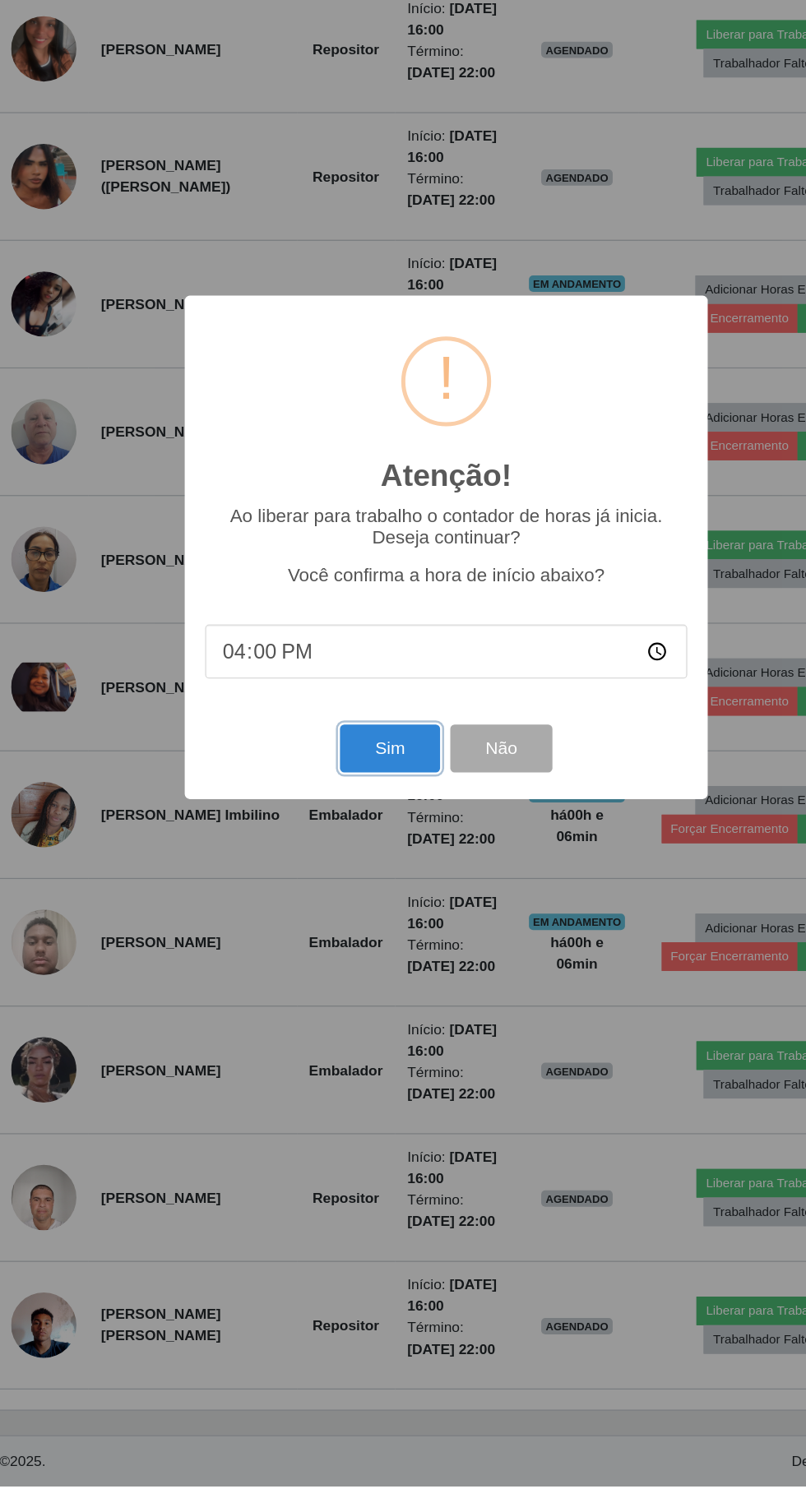
click at [366, 937] on button "Sim" at bounding box center [357, 917] width 80 height 39
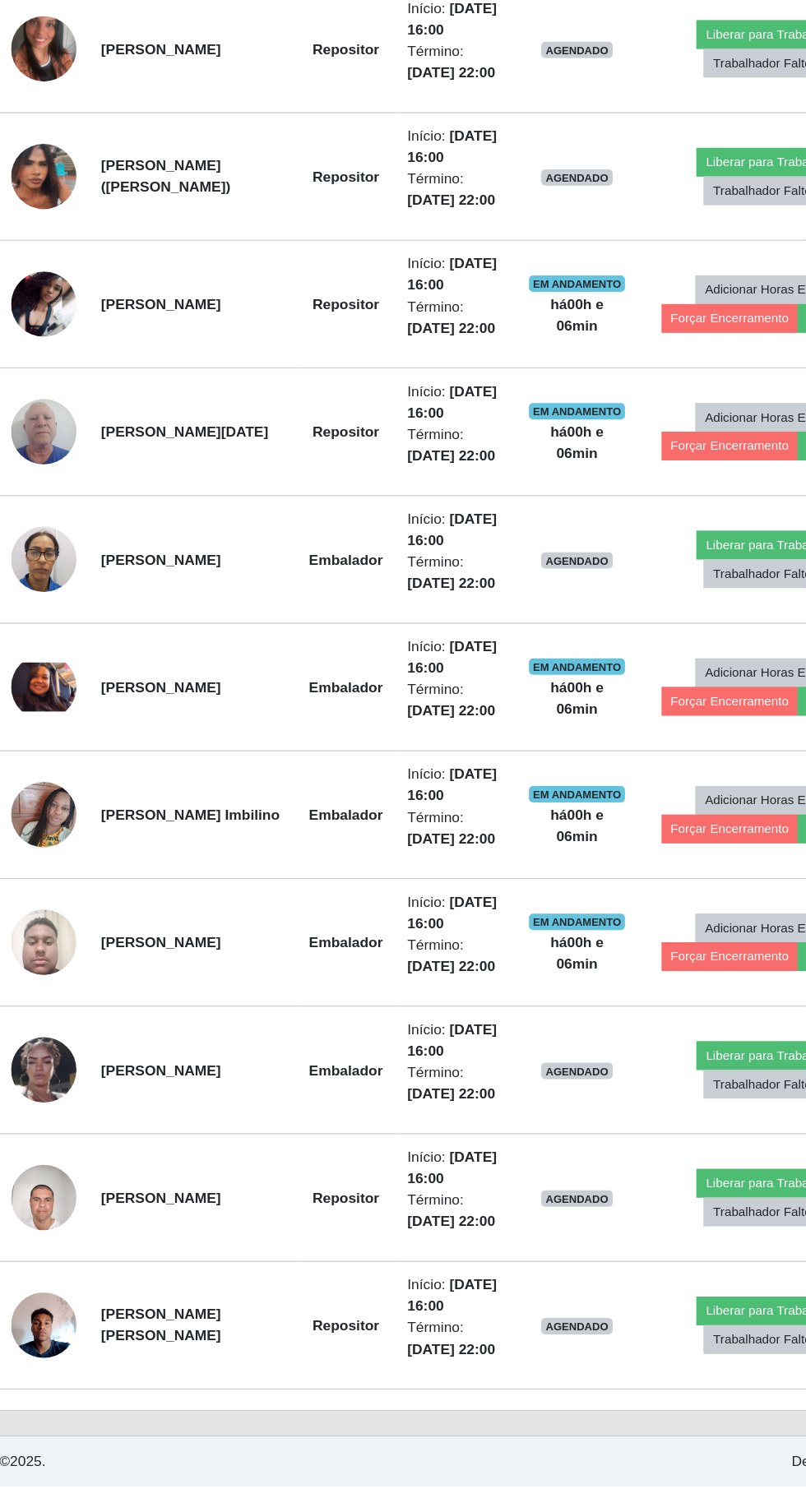
scroll to position [0, 0]
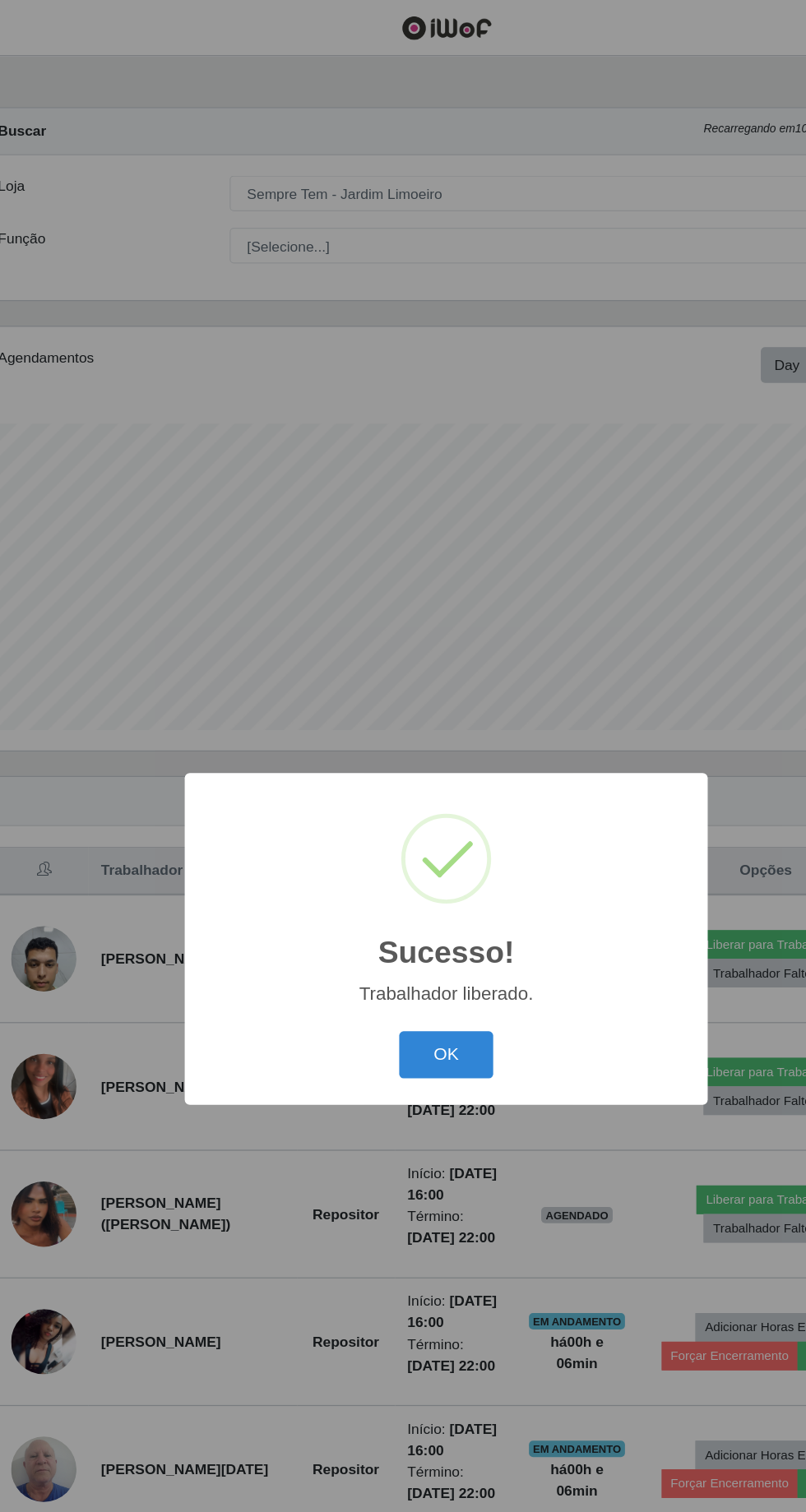
click at [415, 868] on button "OK" at bounding box center [403, 850] width 77 height 39
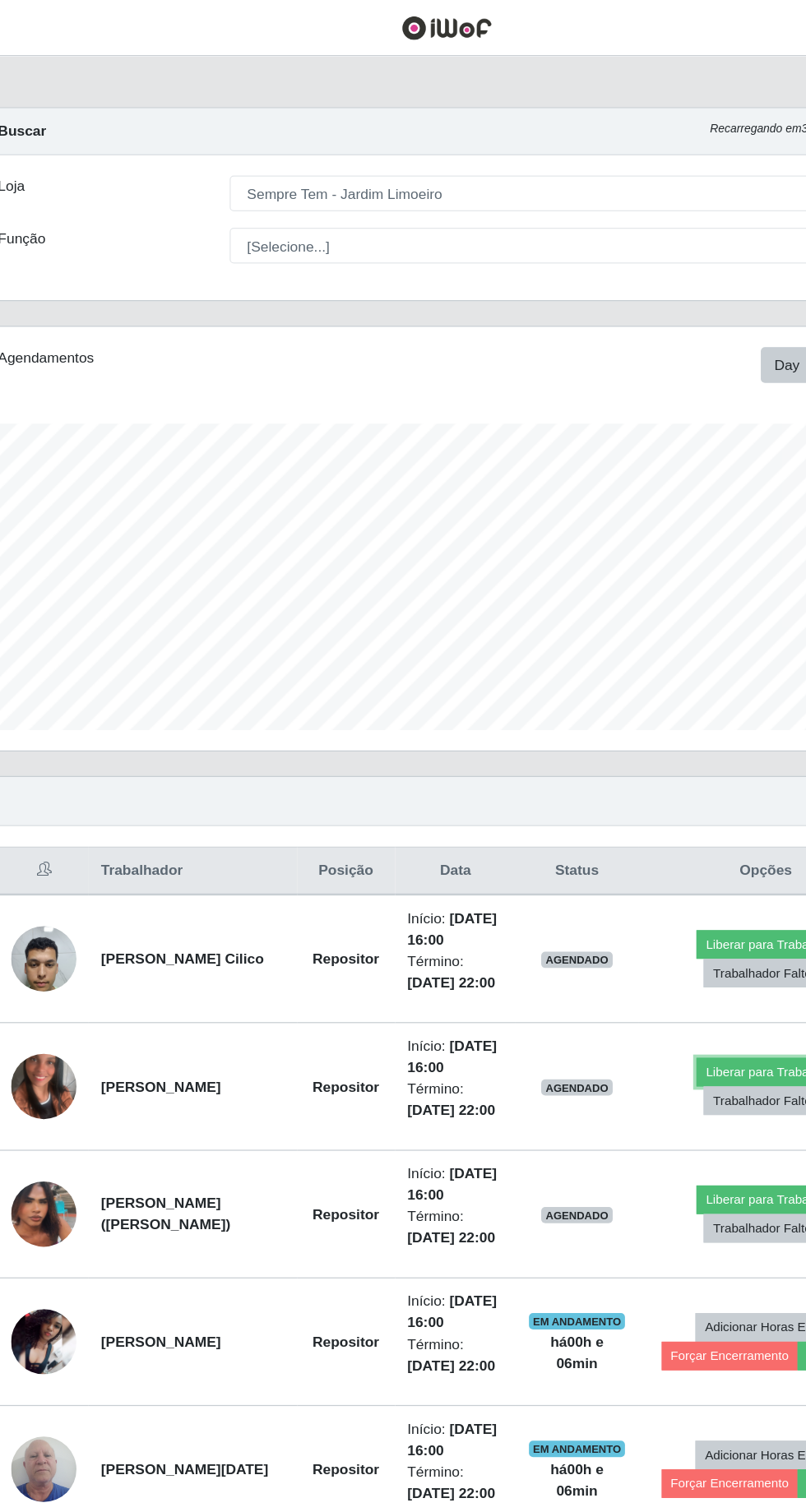
click at [655, 874] on button "Liberar para Trabalho" at bounding box center [660, 862] width 111 height 23
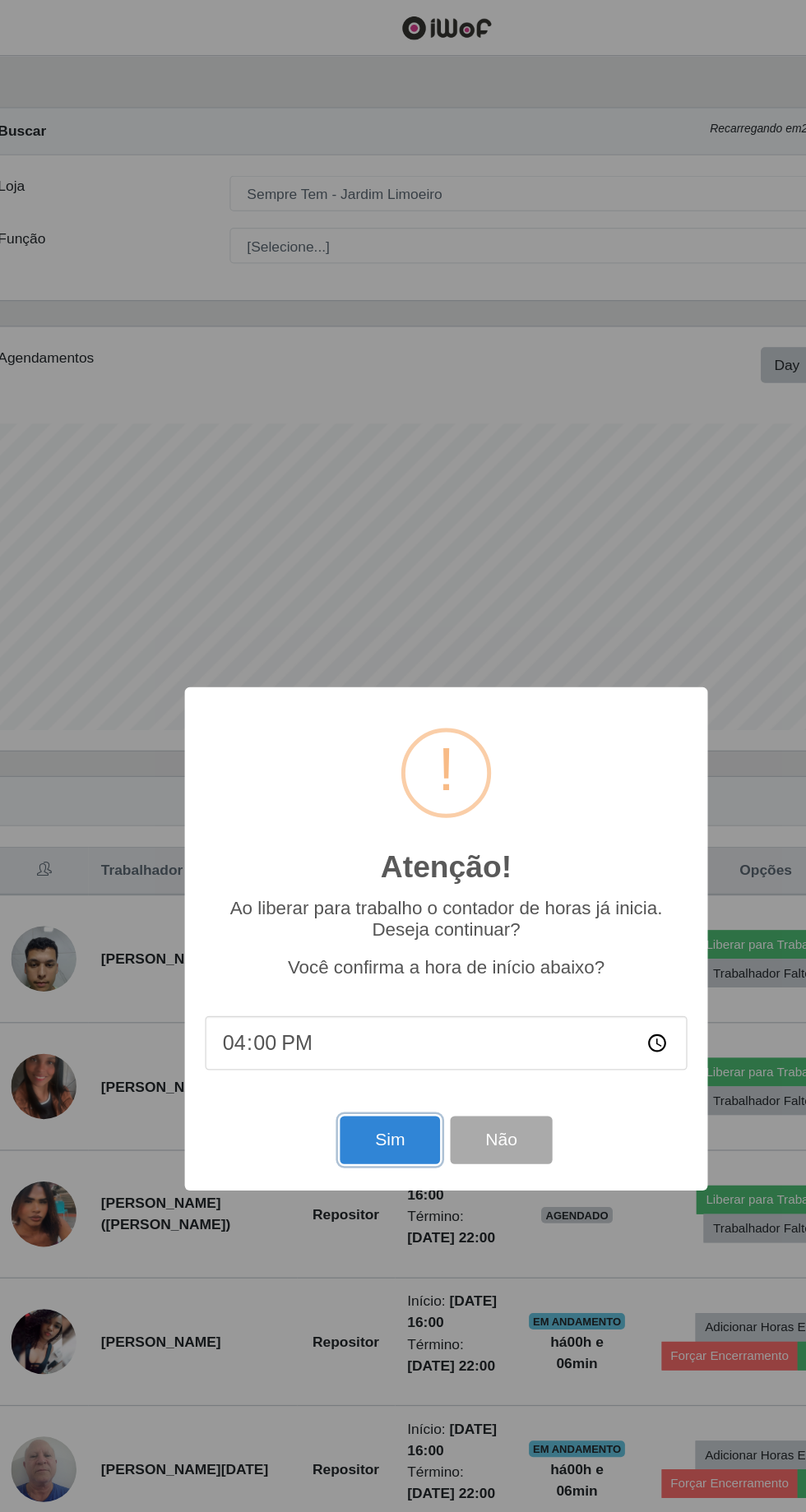
click at [372, 937] on button "Sim" at bounding box center [357, 917] width 80 height 39
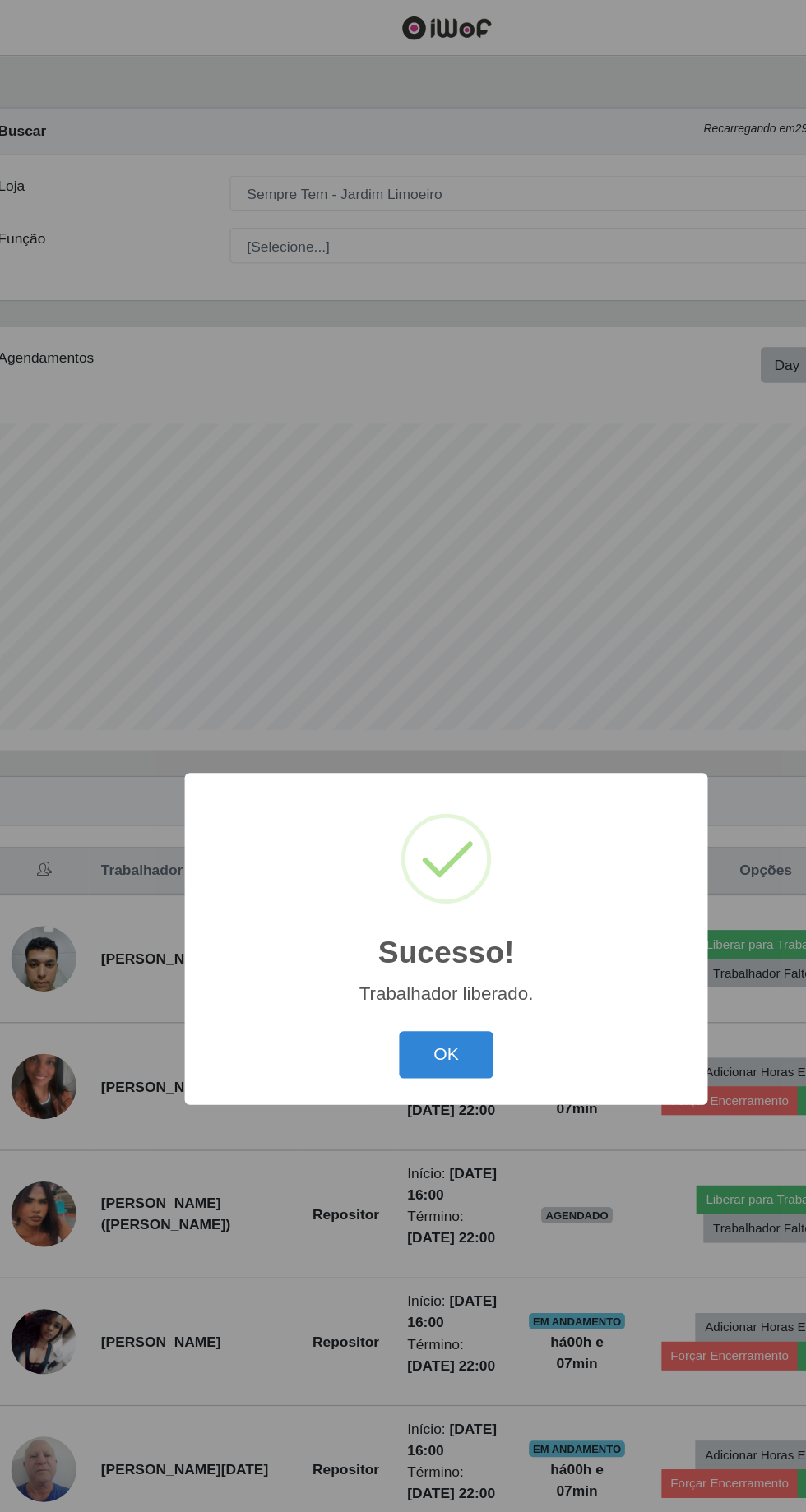
click at [415, 868] on button "OK" at bounding box center [403, 850] width 77 height 39
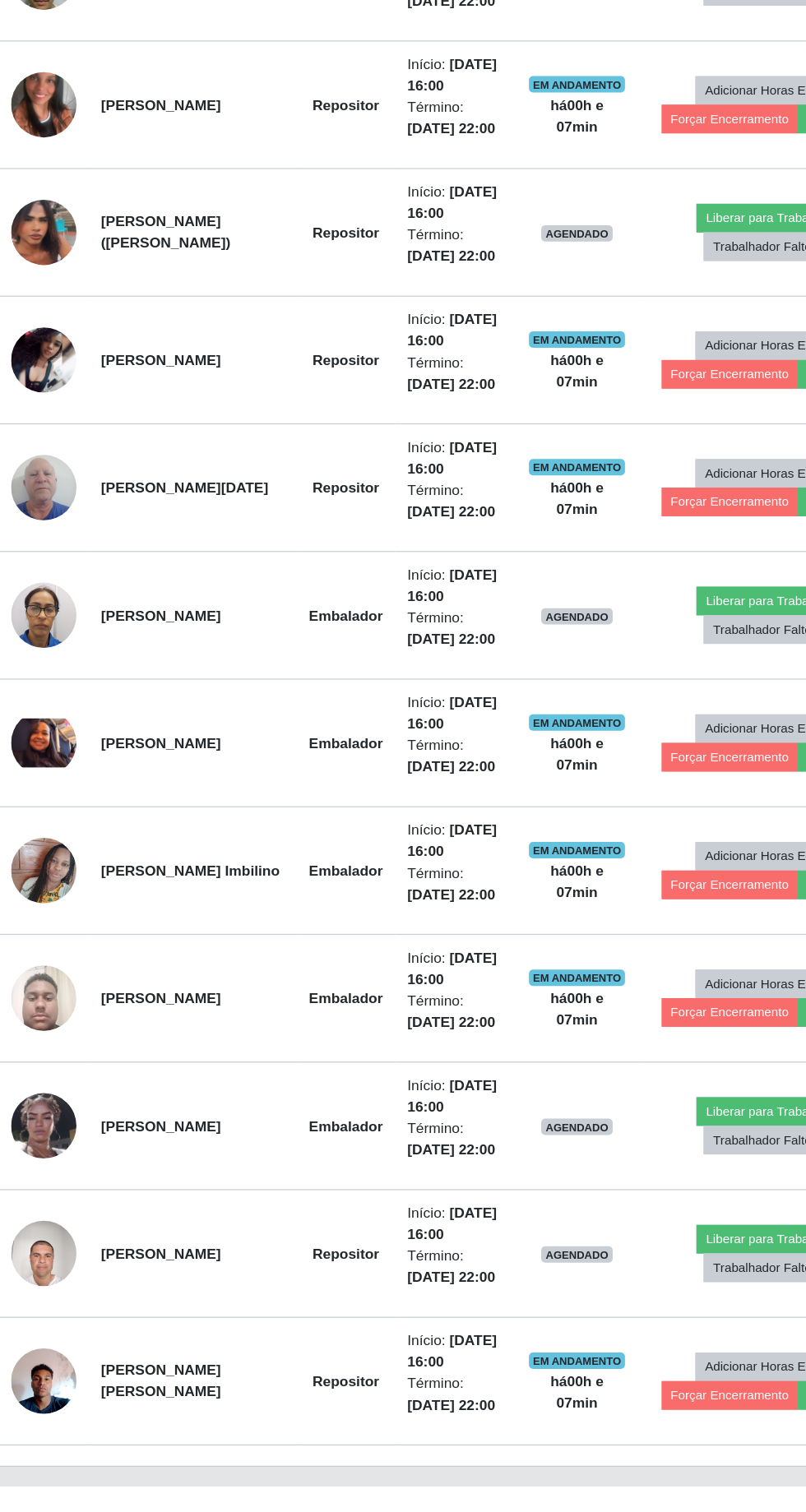
scroll to position [816, 0]
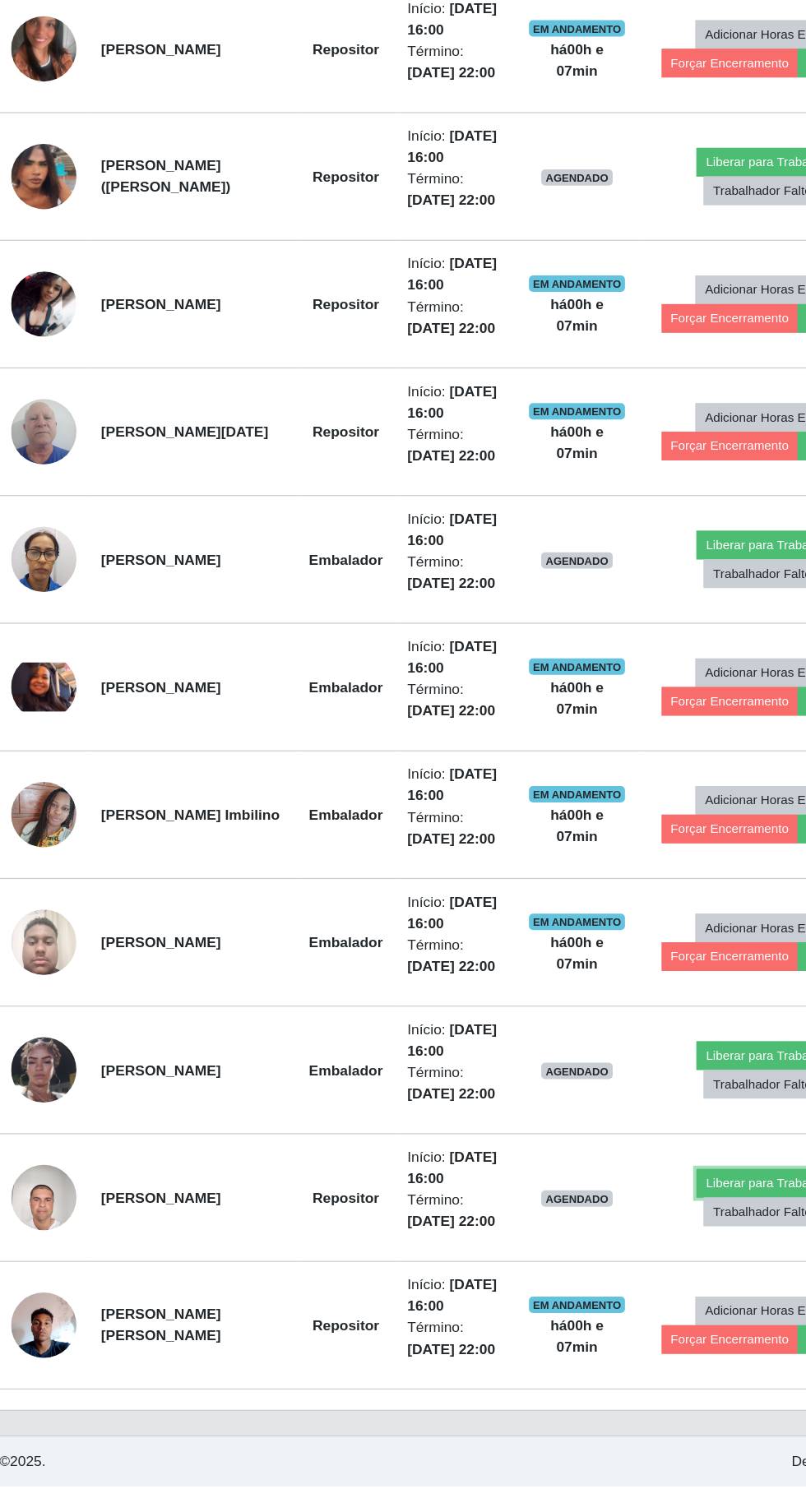
click at [652, 1279] on button "Liberar para Trabalho" at bounding box center [660, 1267] width 111 height 23
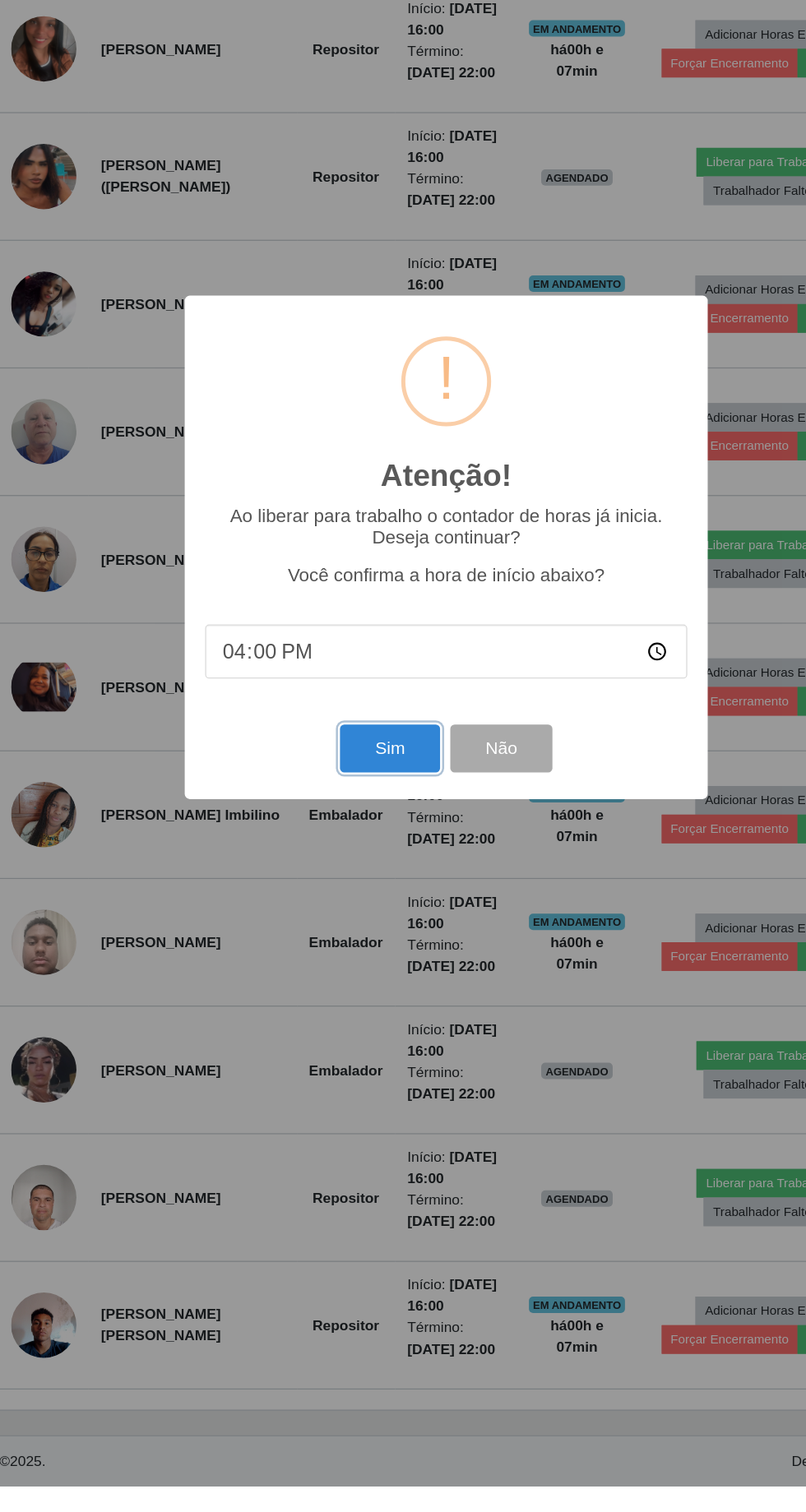
click at [364, 937] on button "Sim" at bounding box center [357, 917] width 80 height 39
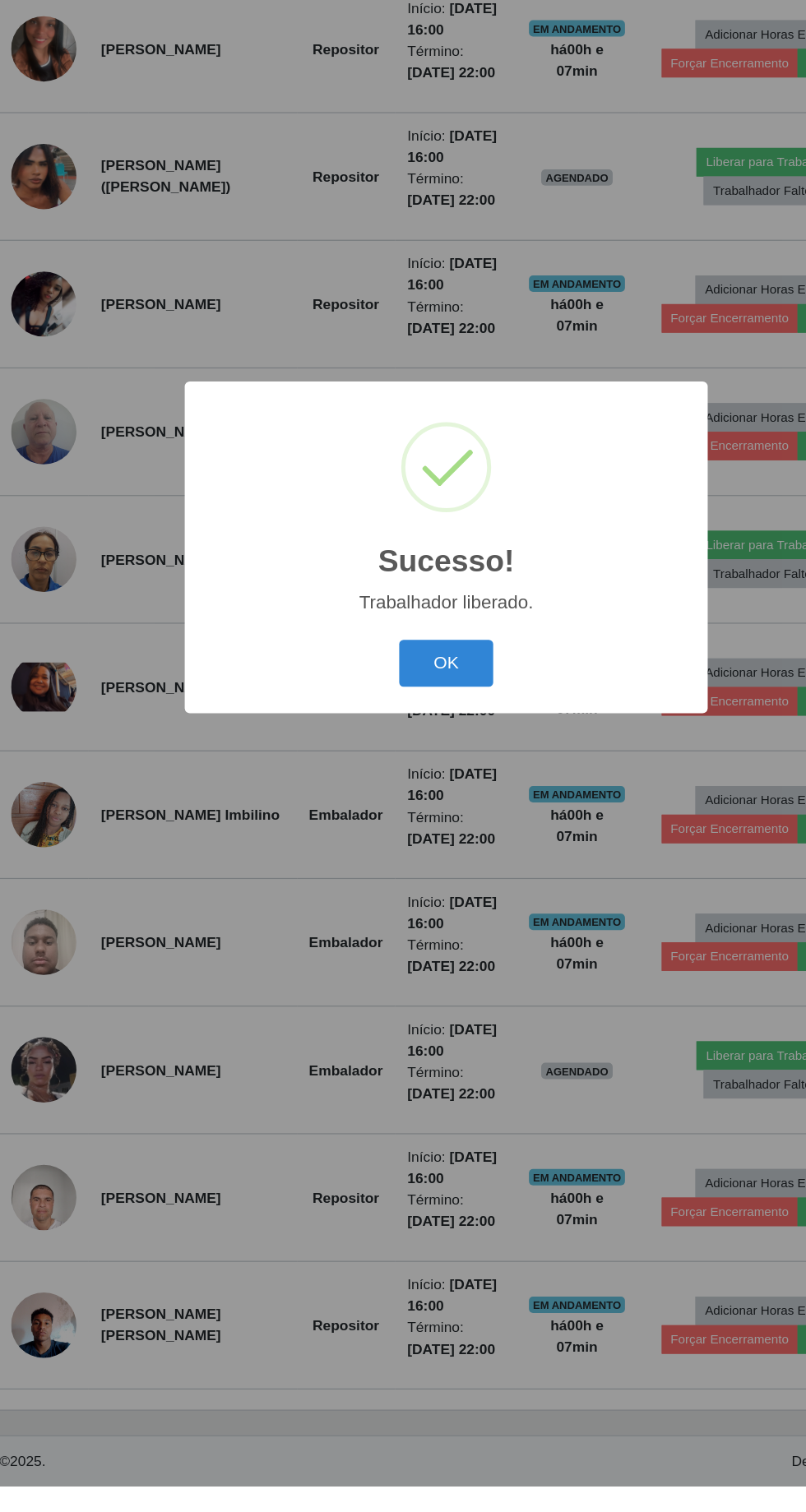
scroll to position [0, 0]
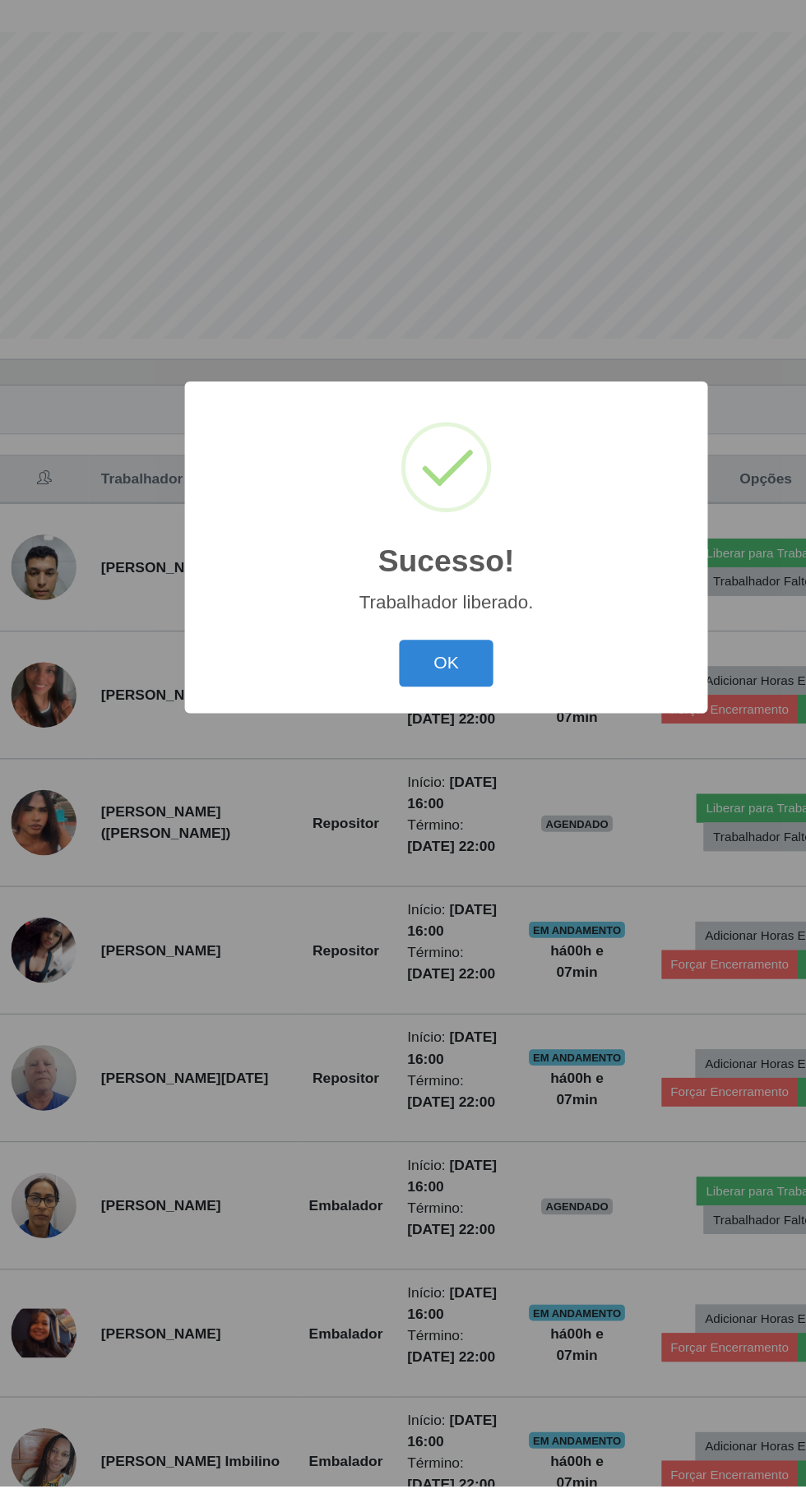
click at [413, 868] on button "OK" at bounding box center [403, 850] width 77 height 39
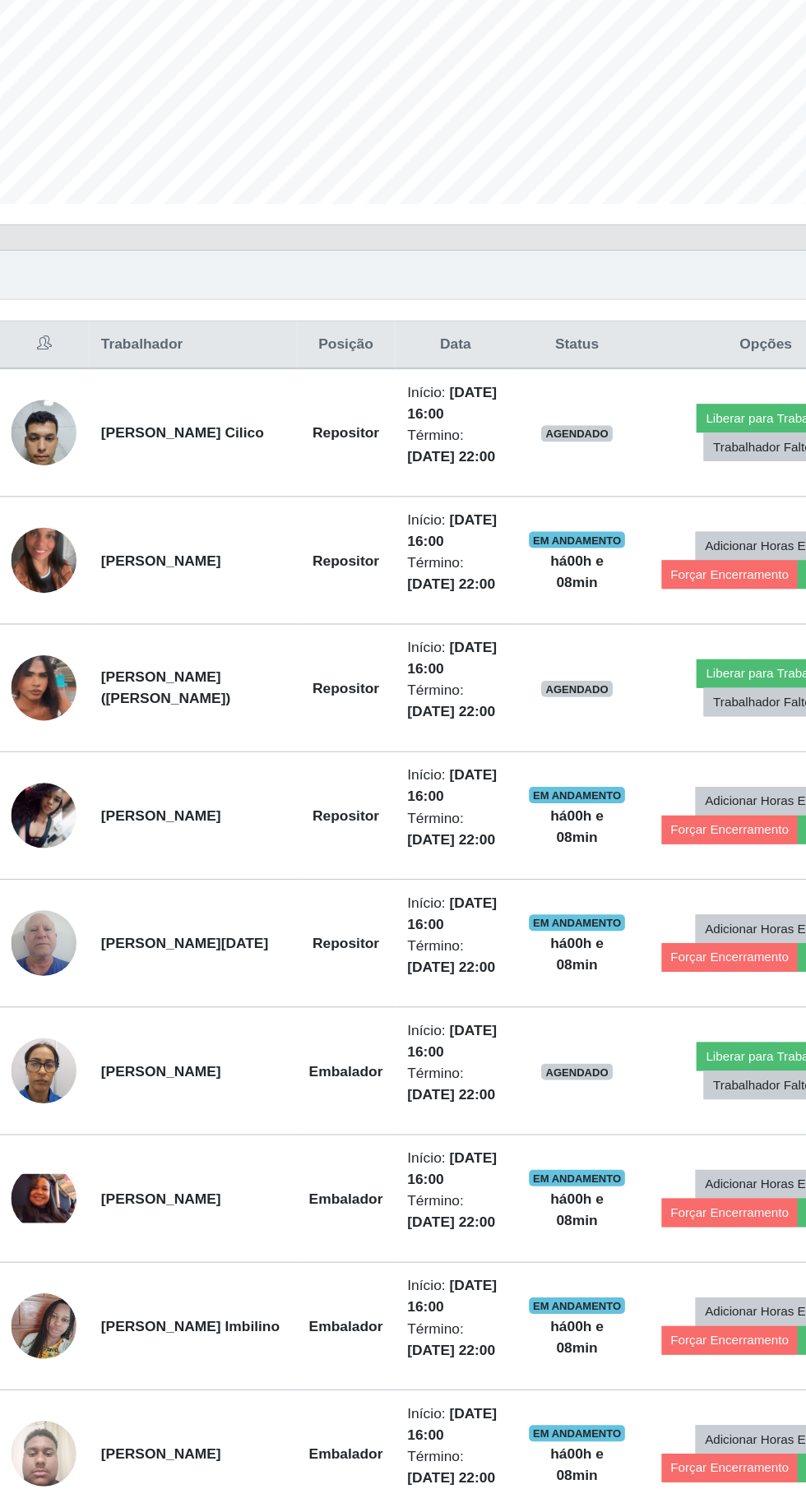
scroll to position [163, 0]
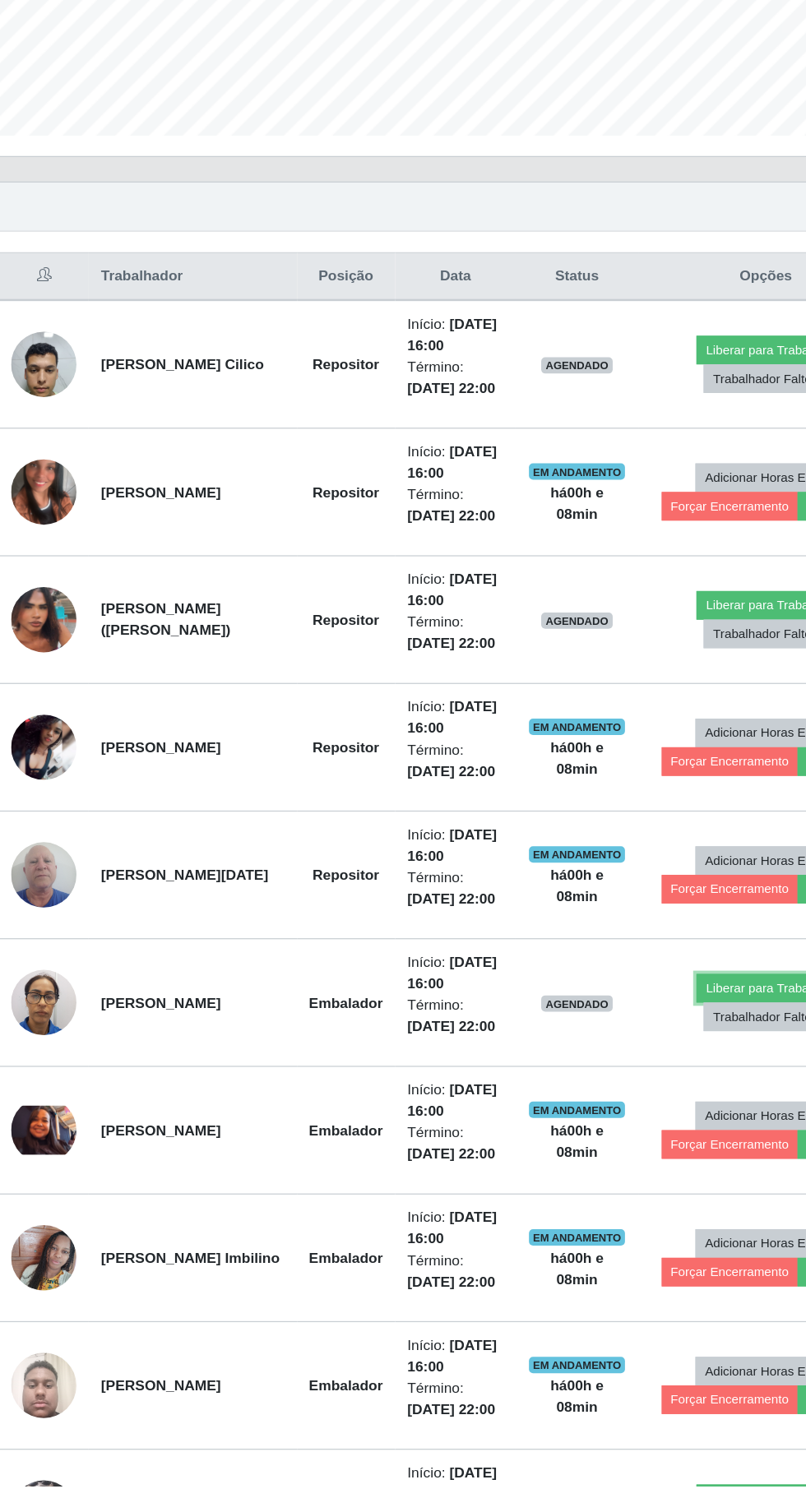
click at [656, 1122] on button "Liberar para Trabalho" at bounding box center [660, 1110] width 111 height 23
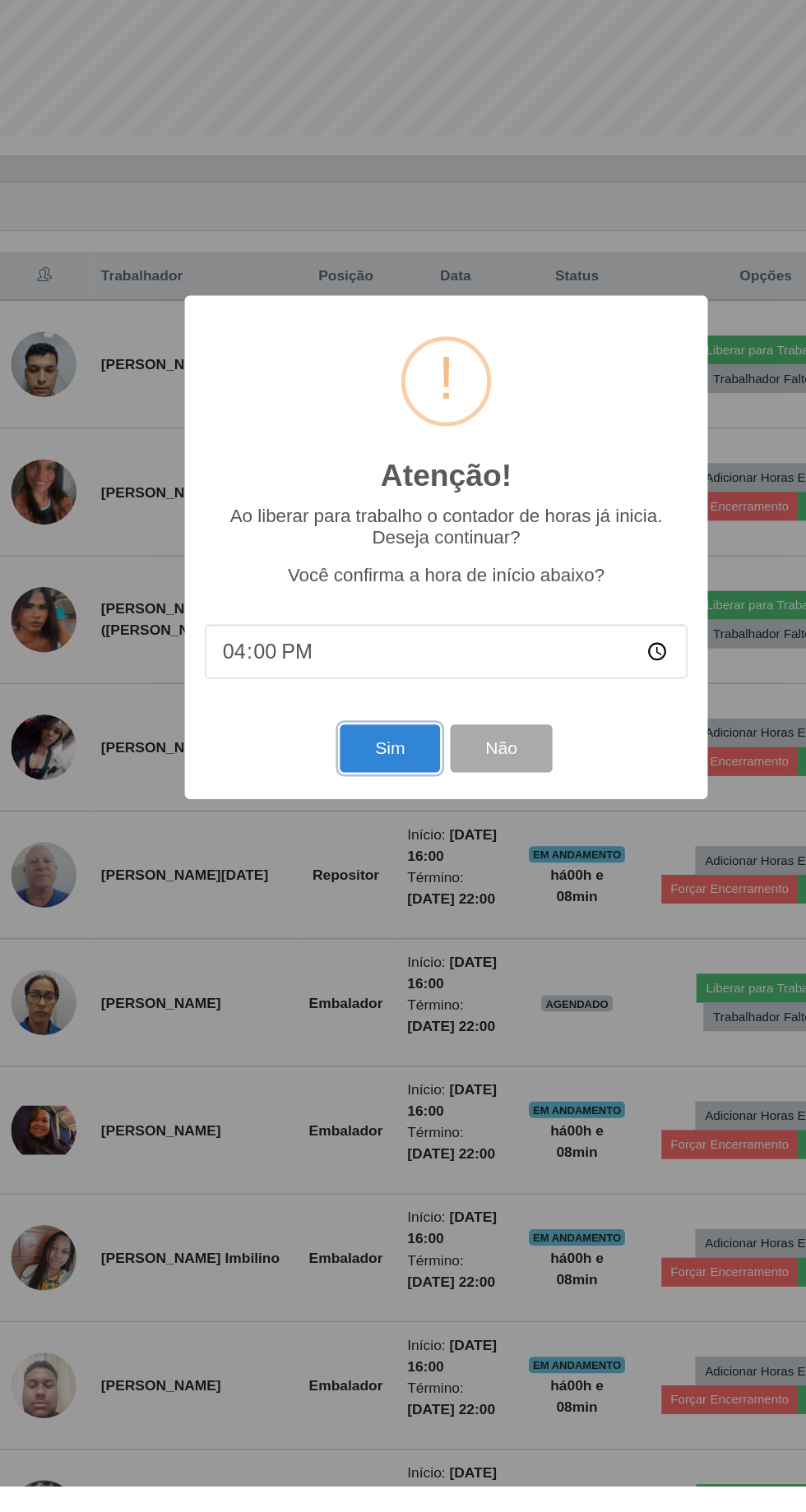
click at [367, 937] on button "Sim" at bounding box center [357, 917] width 80 height 39
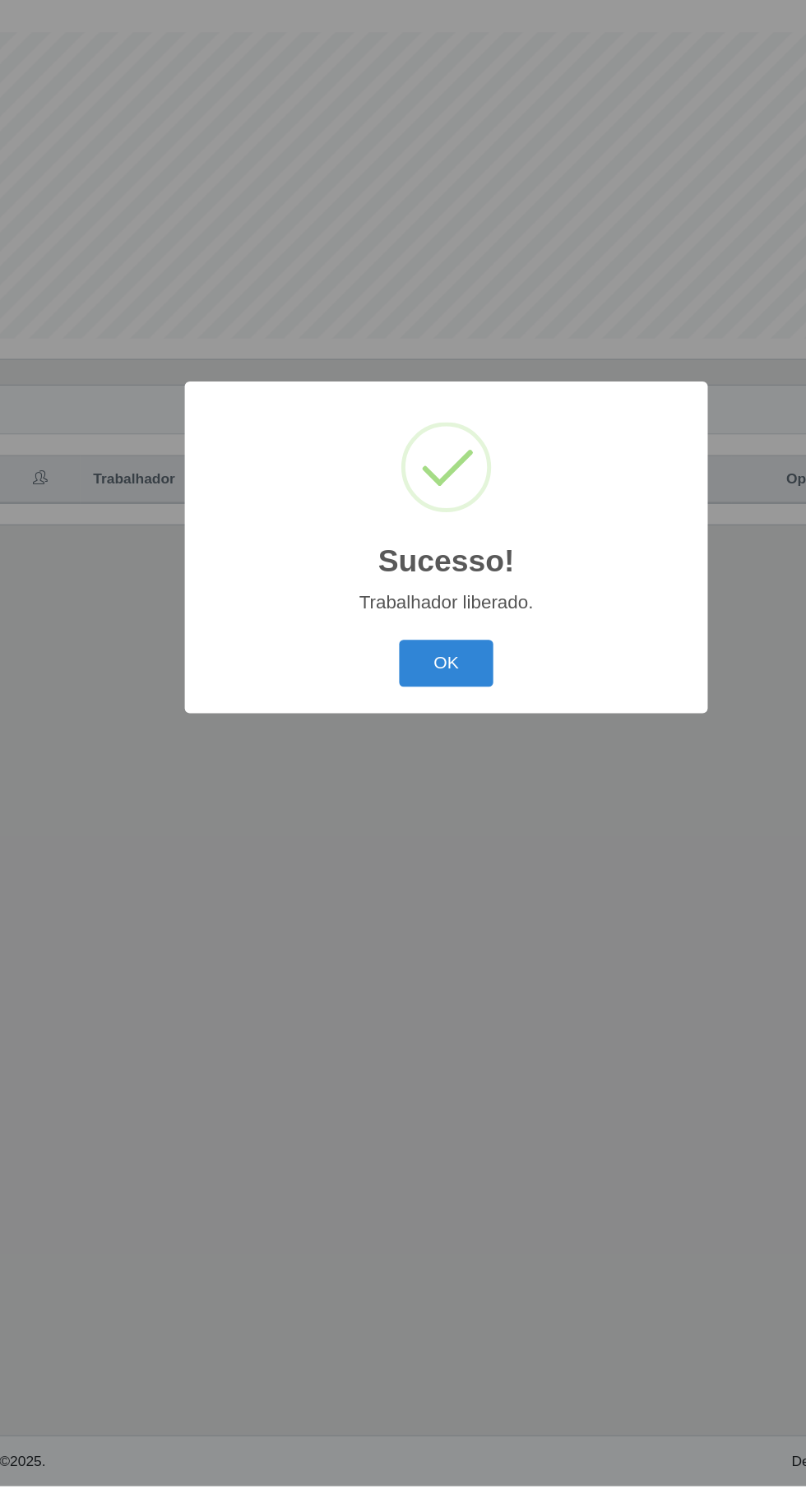
scroll to position [0, 0]
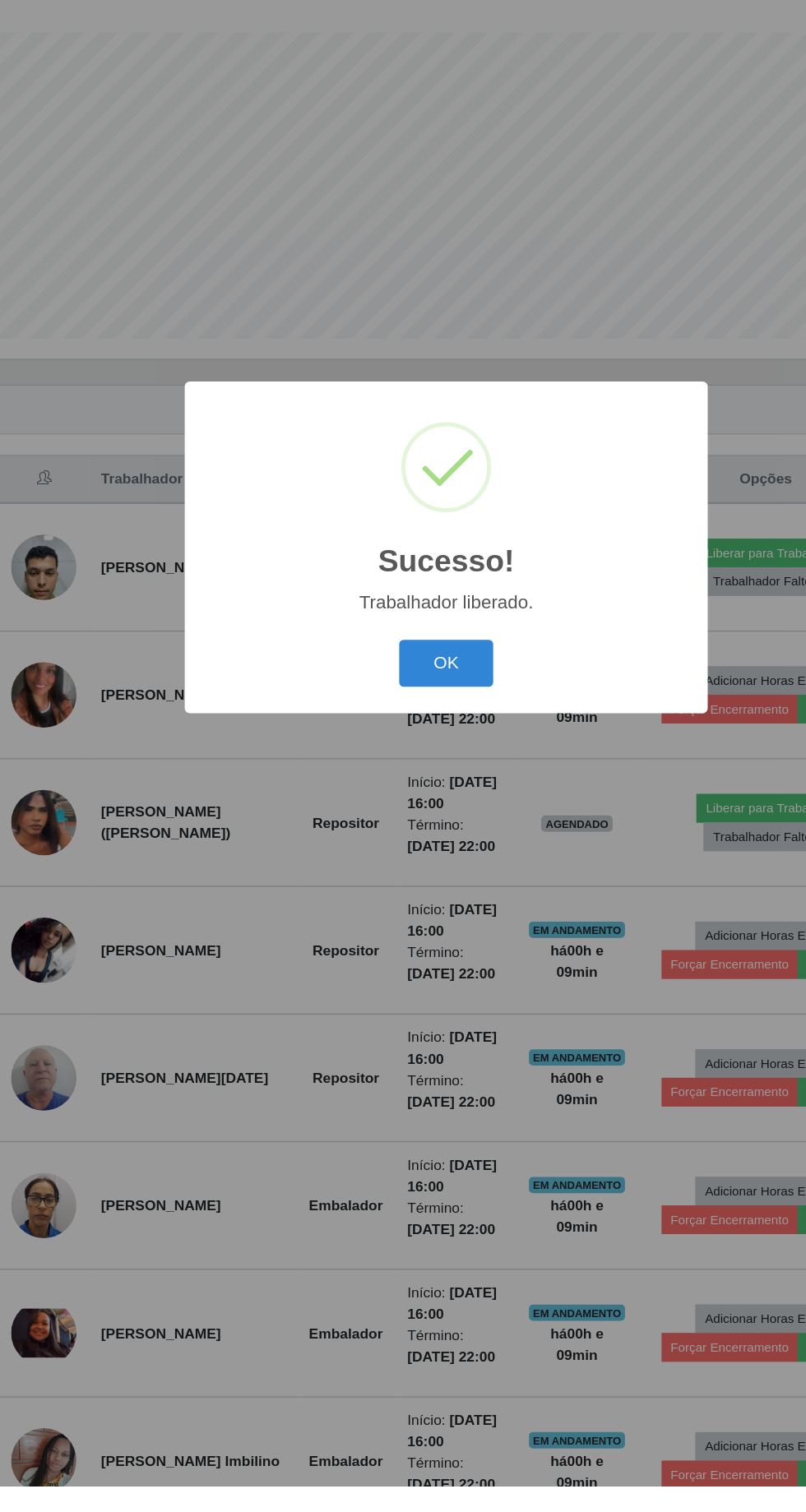
click at [418, 868] on button "OK" at bounding box center [403, 850] width 77 height 39
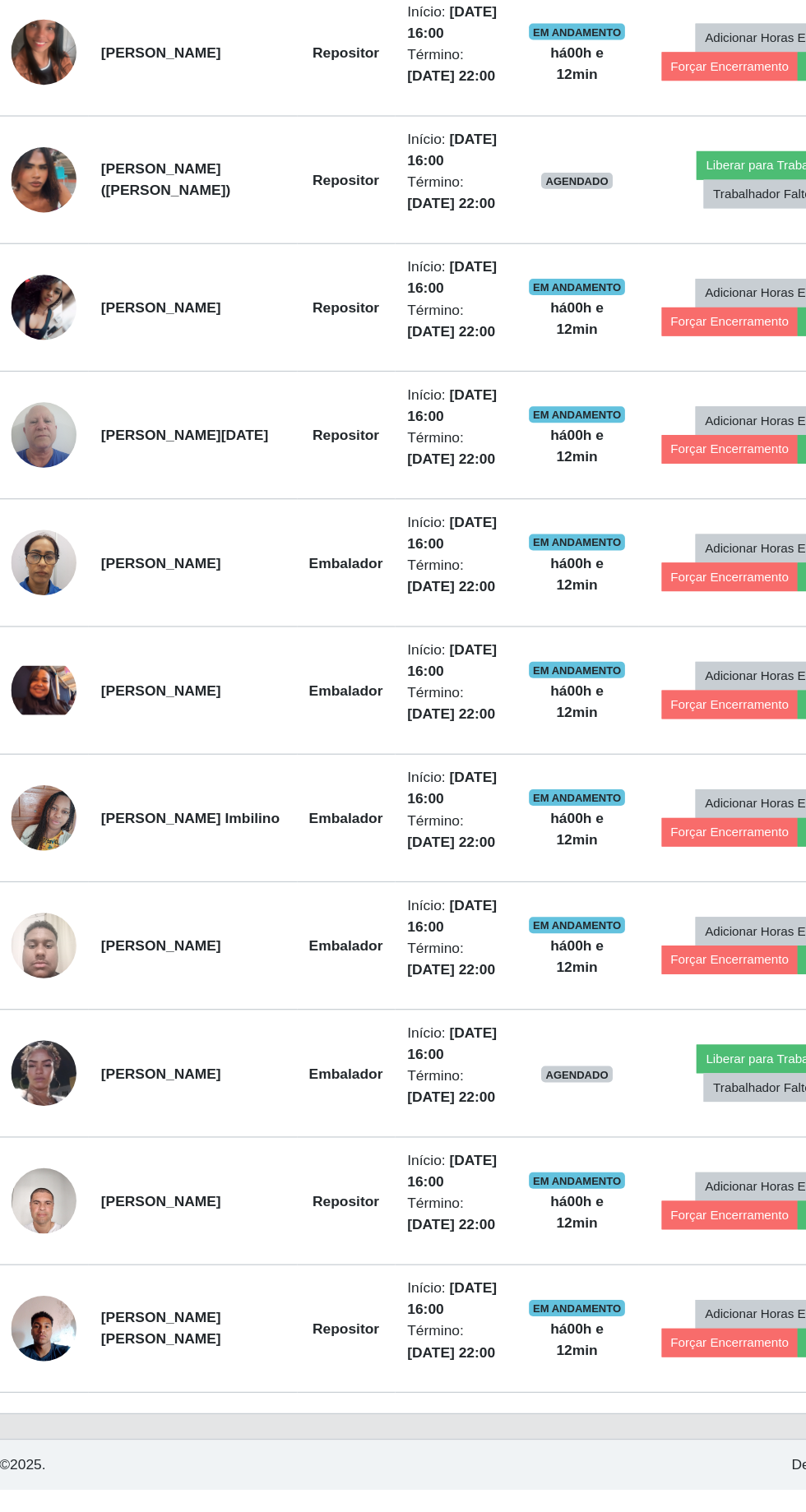
scroll to position [846, 0]
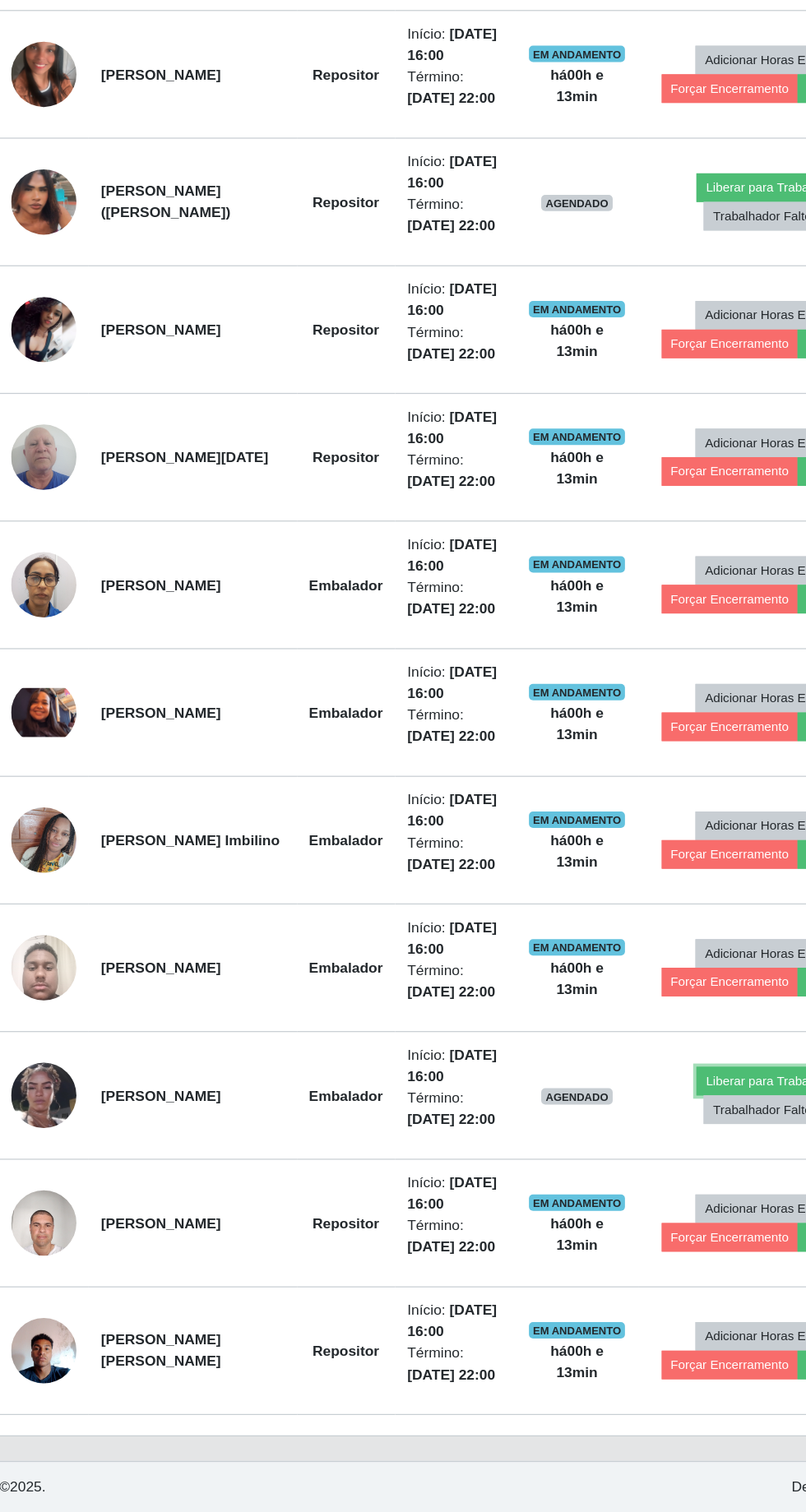
click at [652, 1159] on button "Liberar para Trabalho" at bounding box center [660, 1164] width 111 height 23
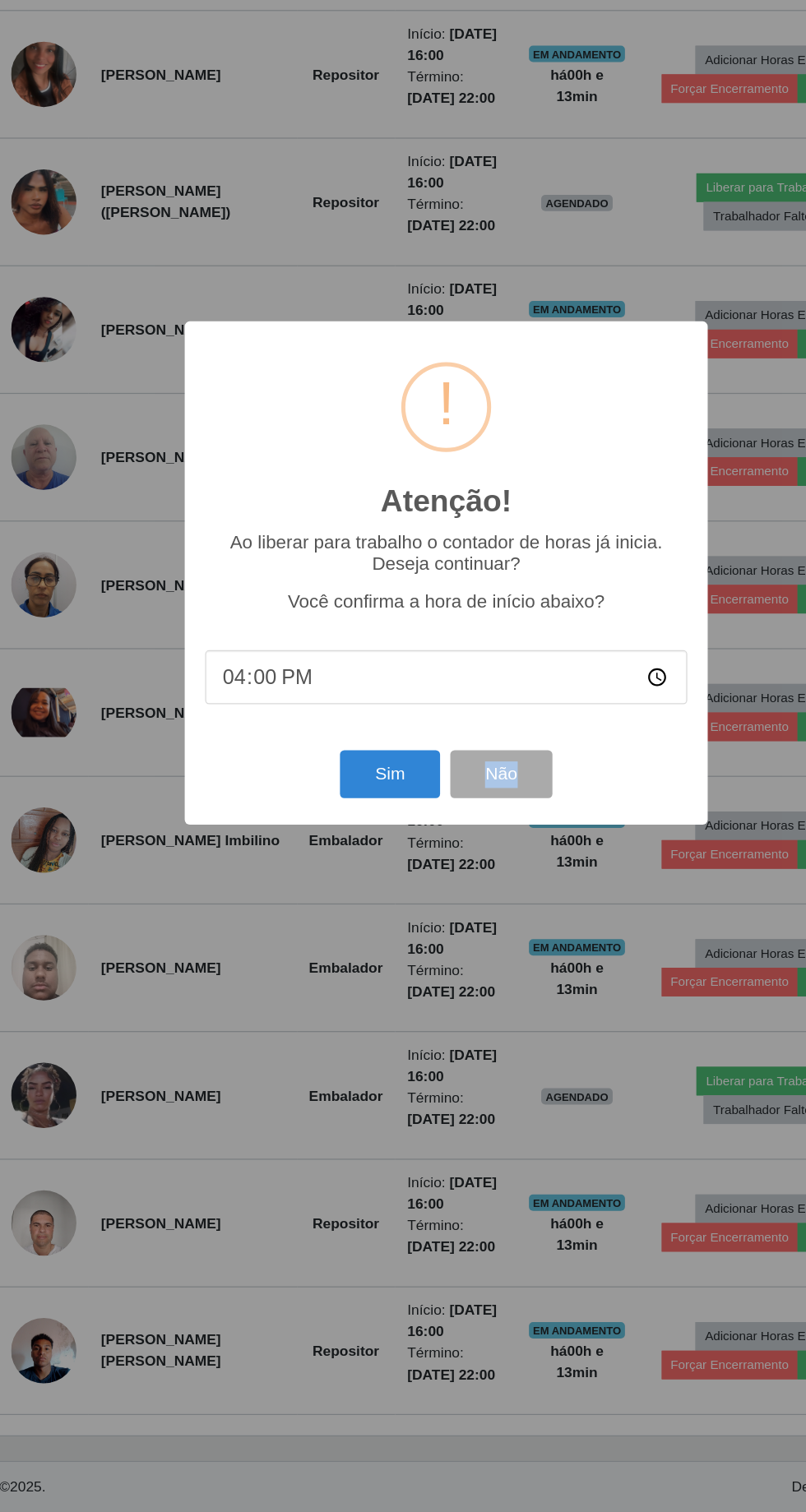
click at [293, 641] on div "Atenção! ×" at bounding box center [403, 647] width 388 height 153
click at [362, 918] on button "Sim" at bounding box center [357, 917] width 80 height 39
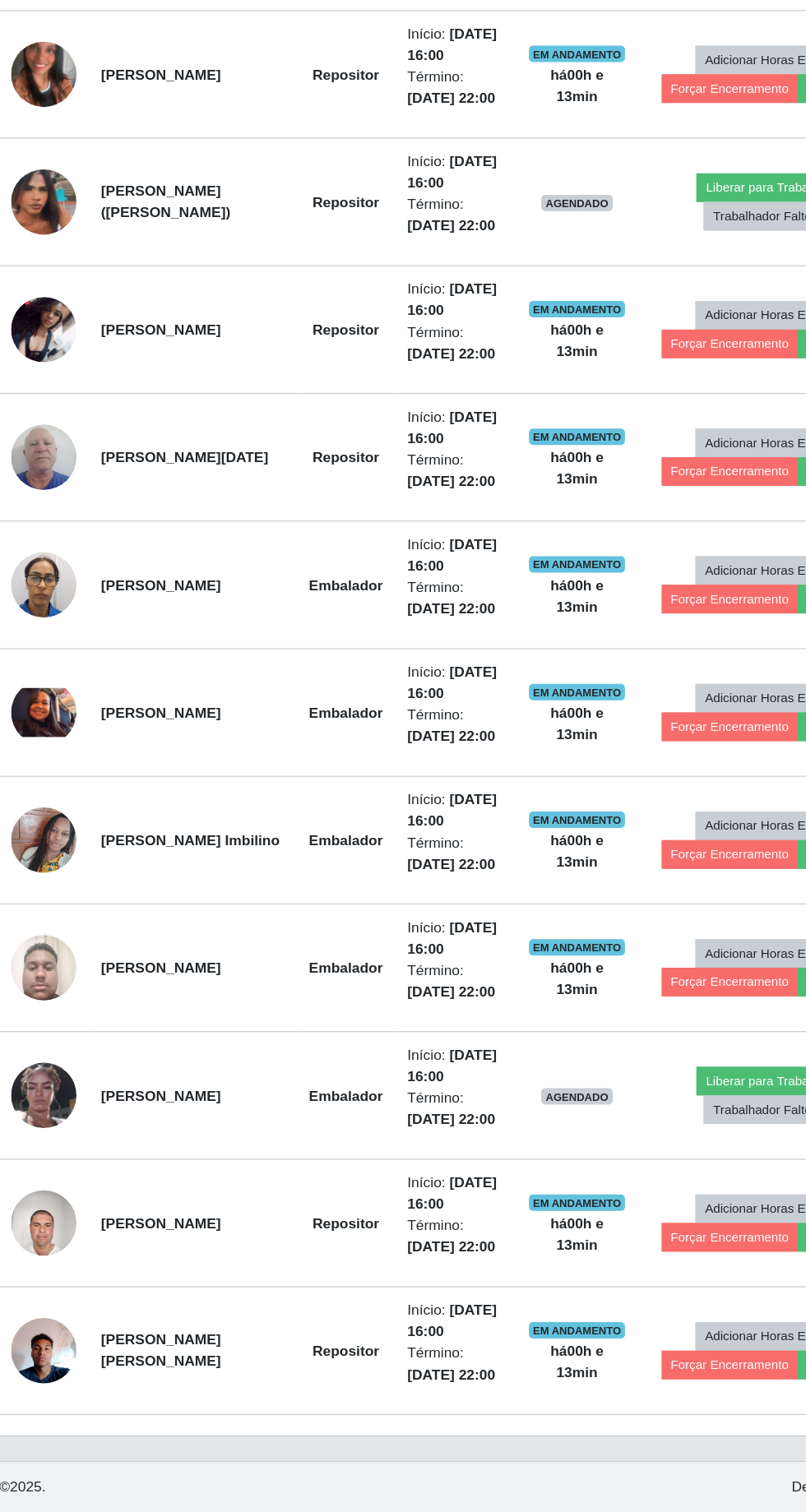
scroll to position [0, 0]
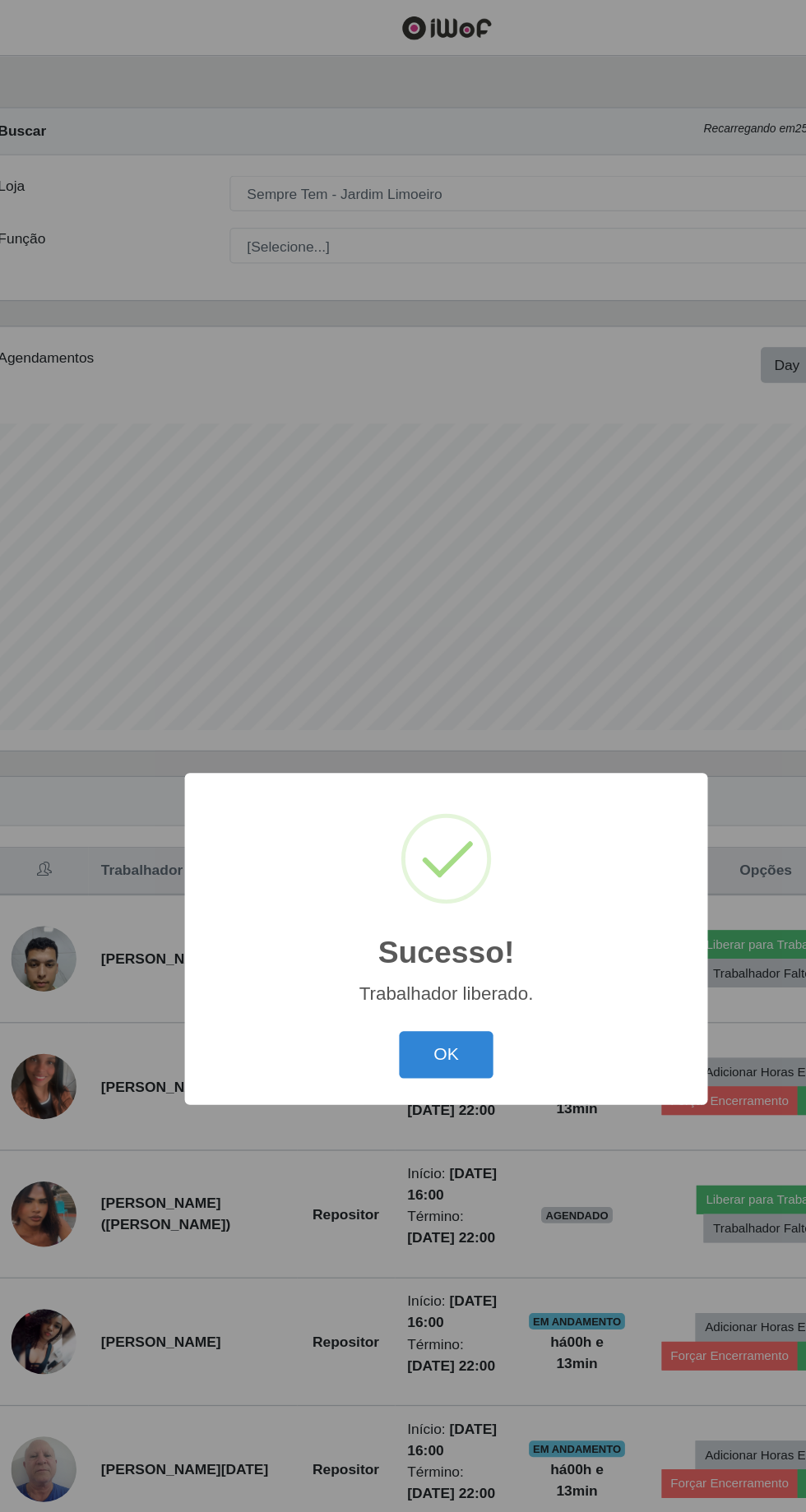
click at [415, 846] on button "OK" at bounding box center [403, 850] width 77 height 39
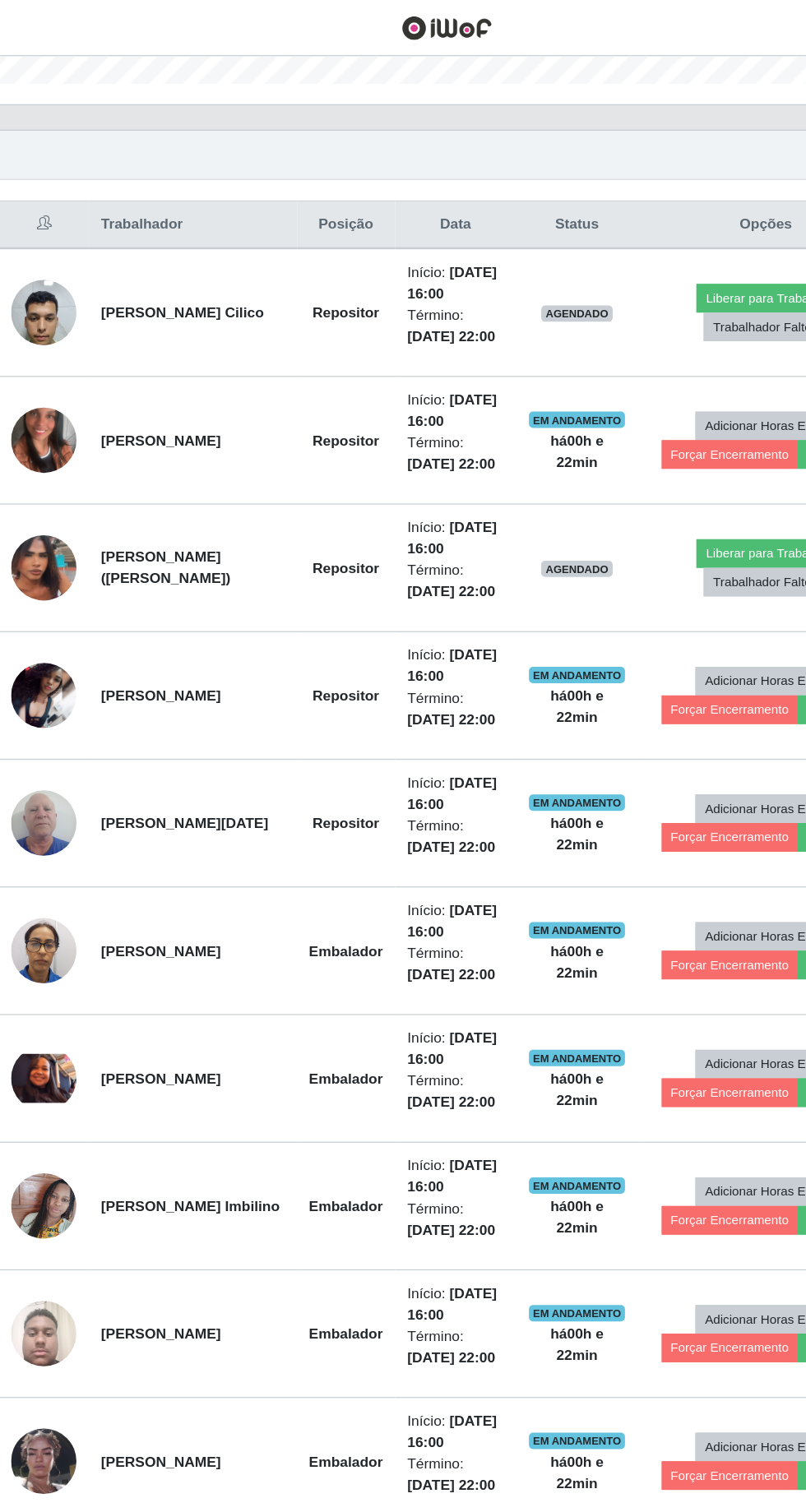
scroll to position [546, 0]
